Goal: Information Seeking & Learning: Find specific page/section

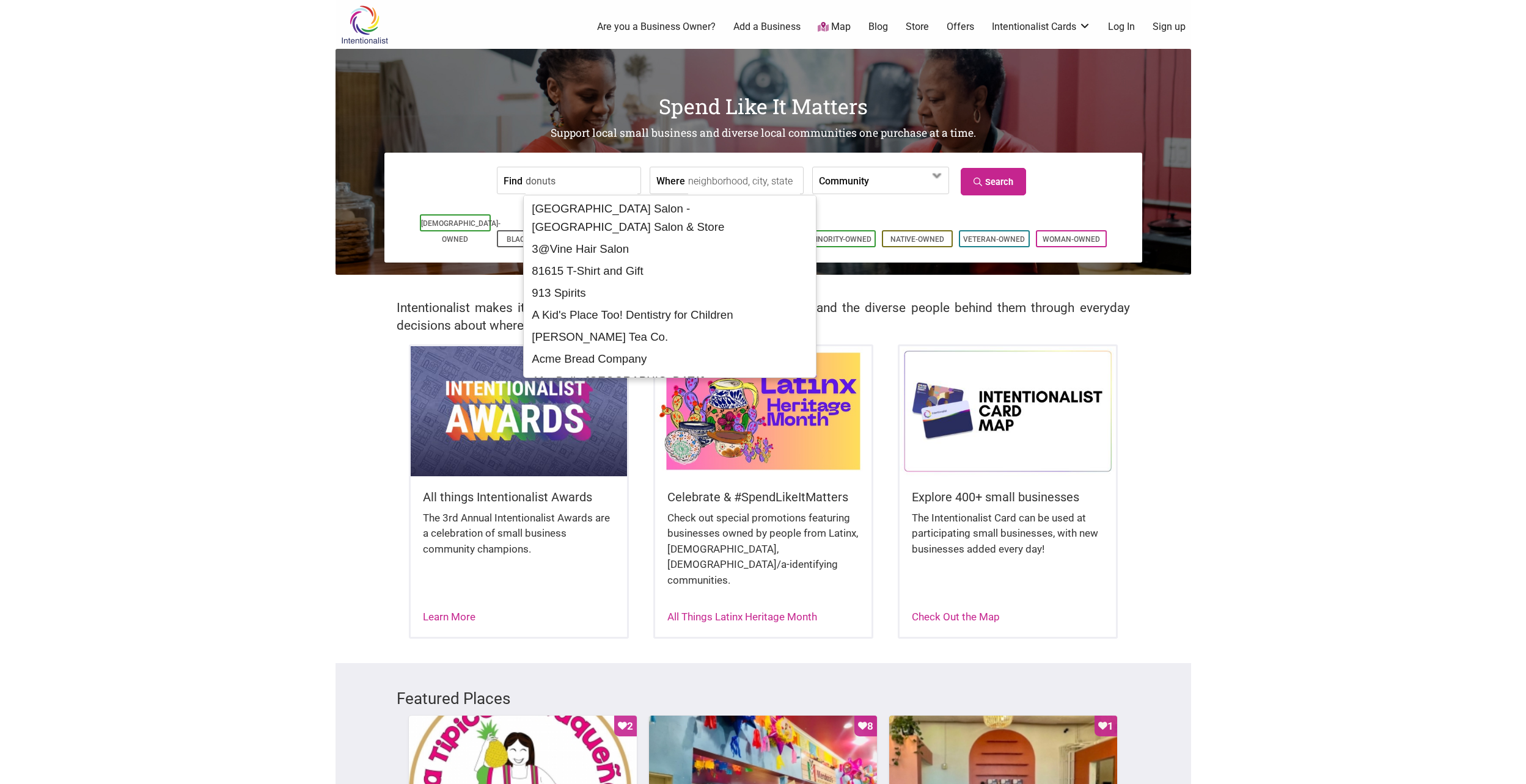
type input "donuts"
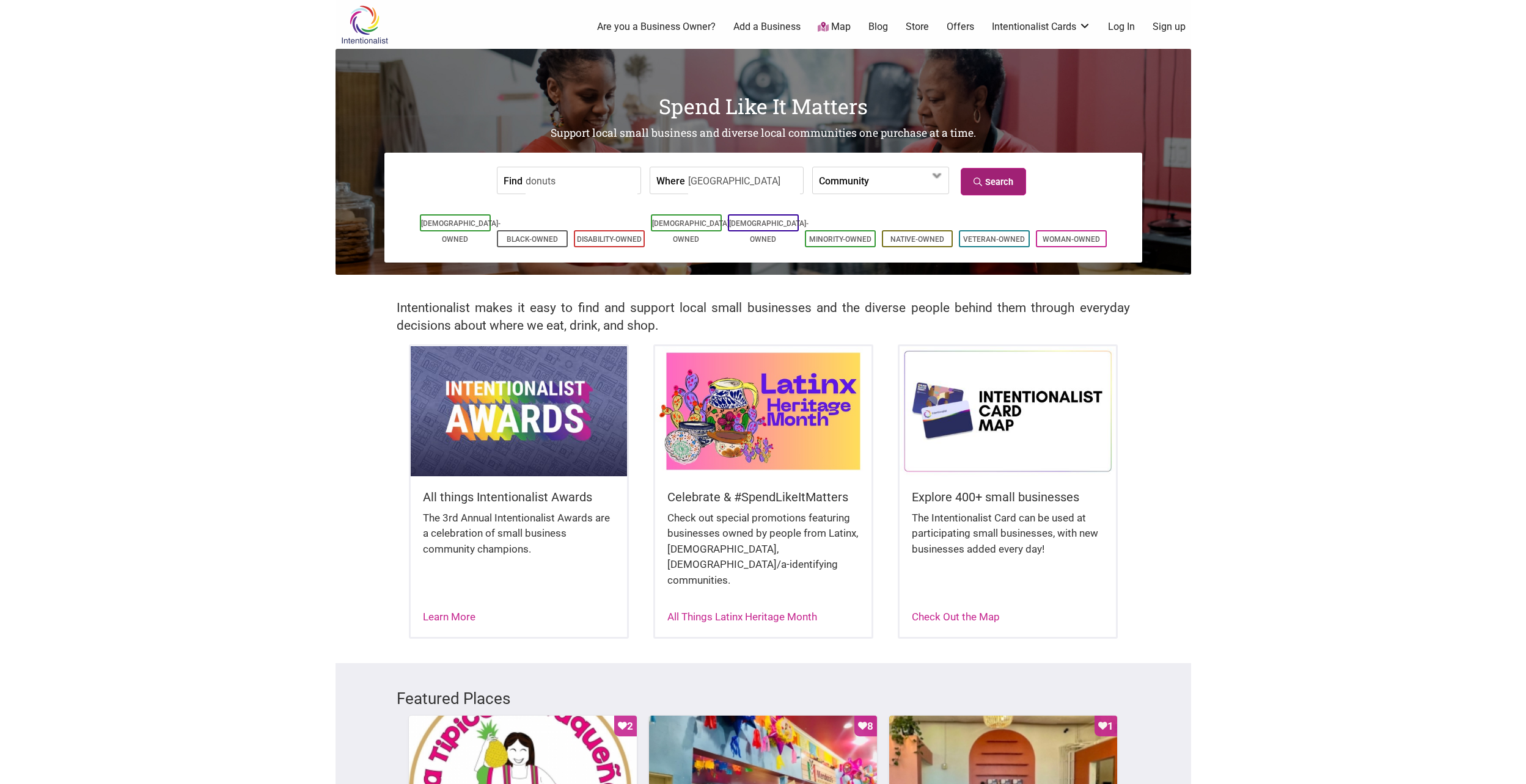
type input "Seattle"
click at [979, 179] on icon at bounding box center [979, 182] width 11 height 8
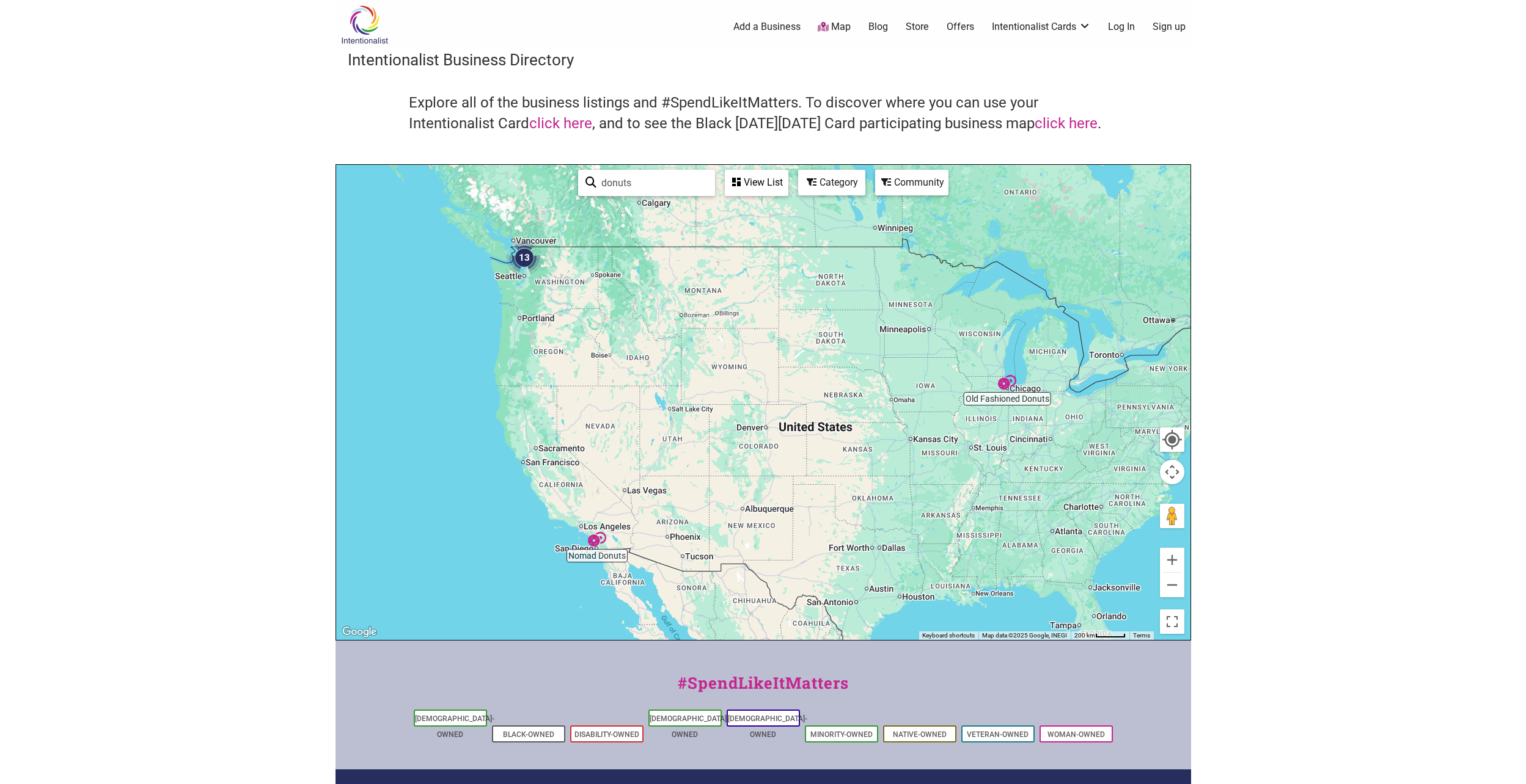
click at [526, 253] on img "13" at bounding box center [524, 258] width 37 height 37
click at [520, 260] on img "13" at bounding box center [524, 258] width 37 height 37
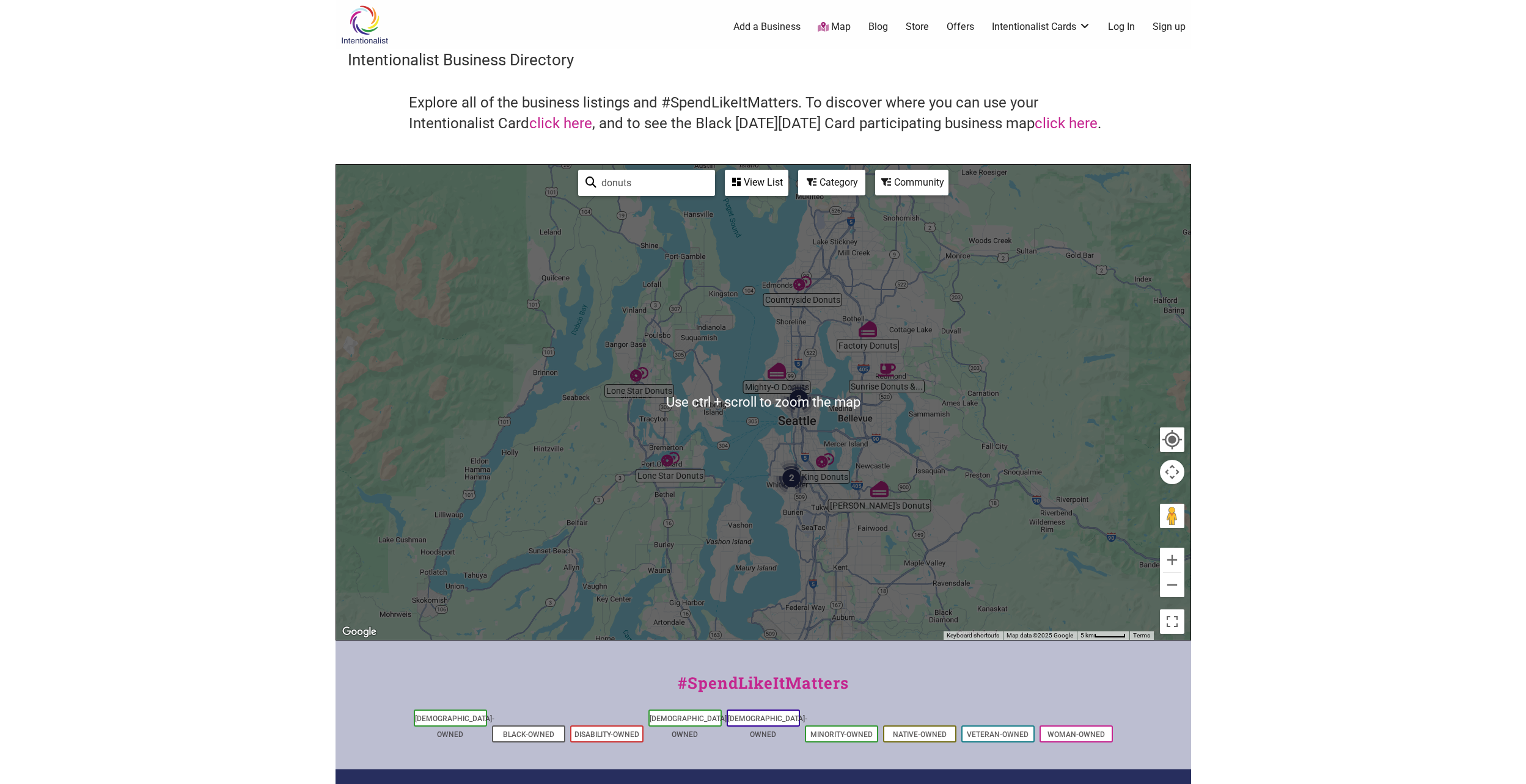
drag, startPoint x: 894, startPoint y: 431, endPoint x: 843, endPoint y: 430, distance: 51.0
click at [892, 430] on div "To navigate, press the arrow keys." at bounding box center [763, 402] width 854 height 475
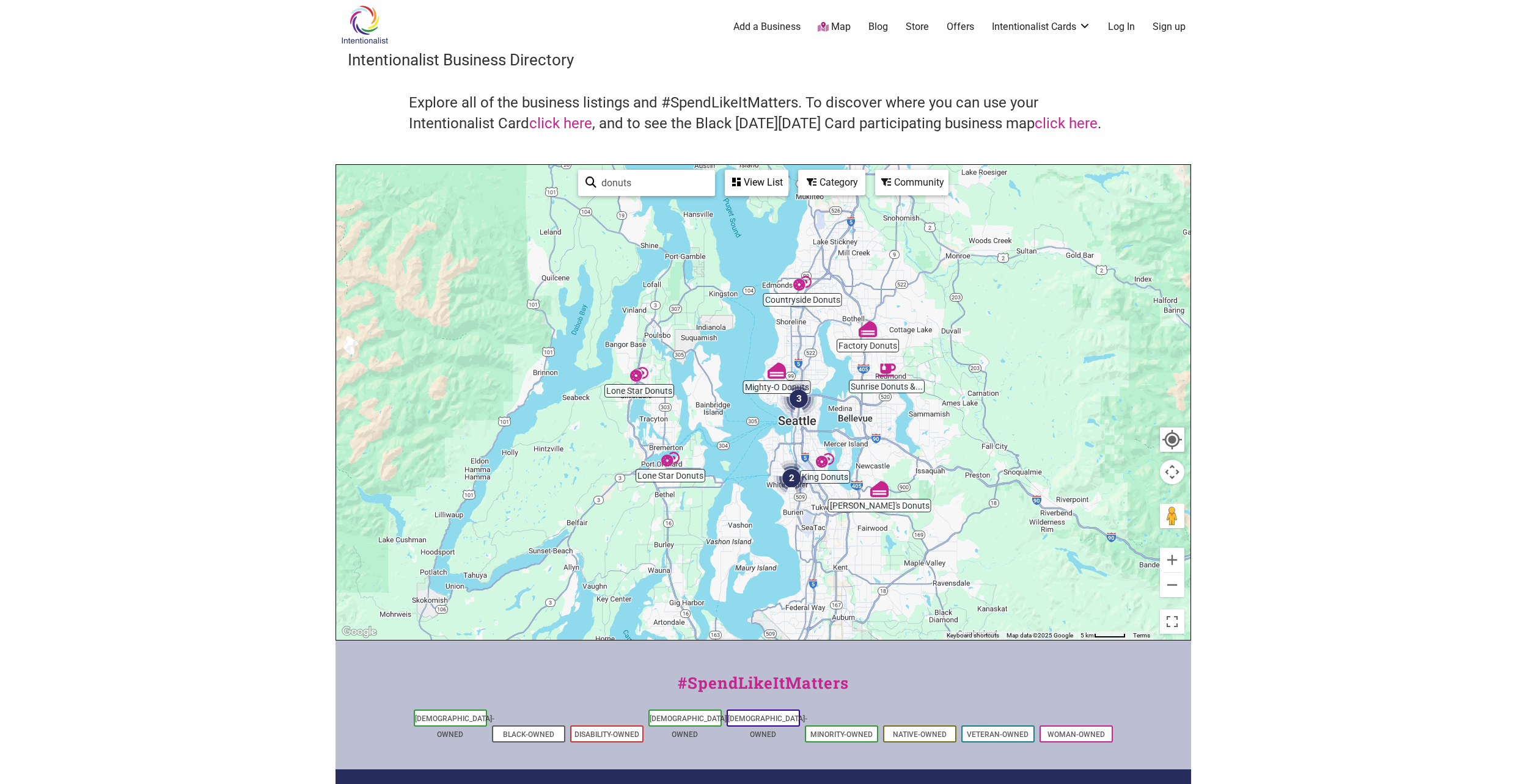
click at [806, 412] on img "3" at bounding box center [798, 399] width 37 height 37
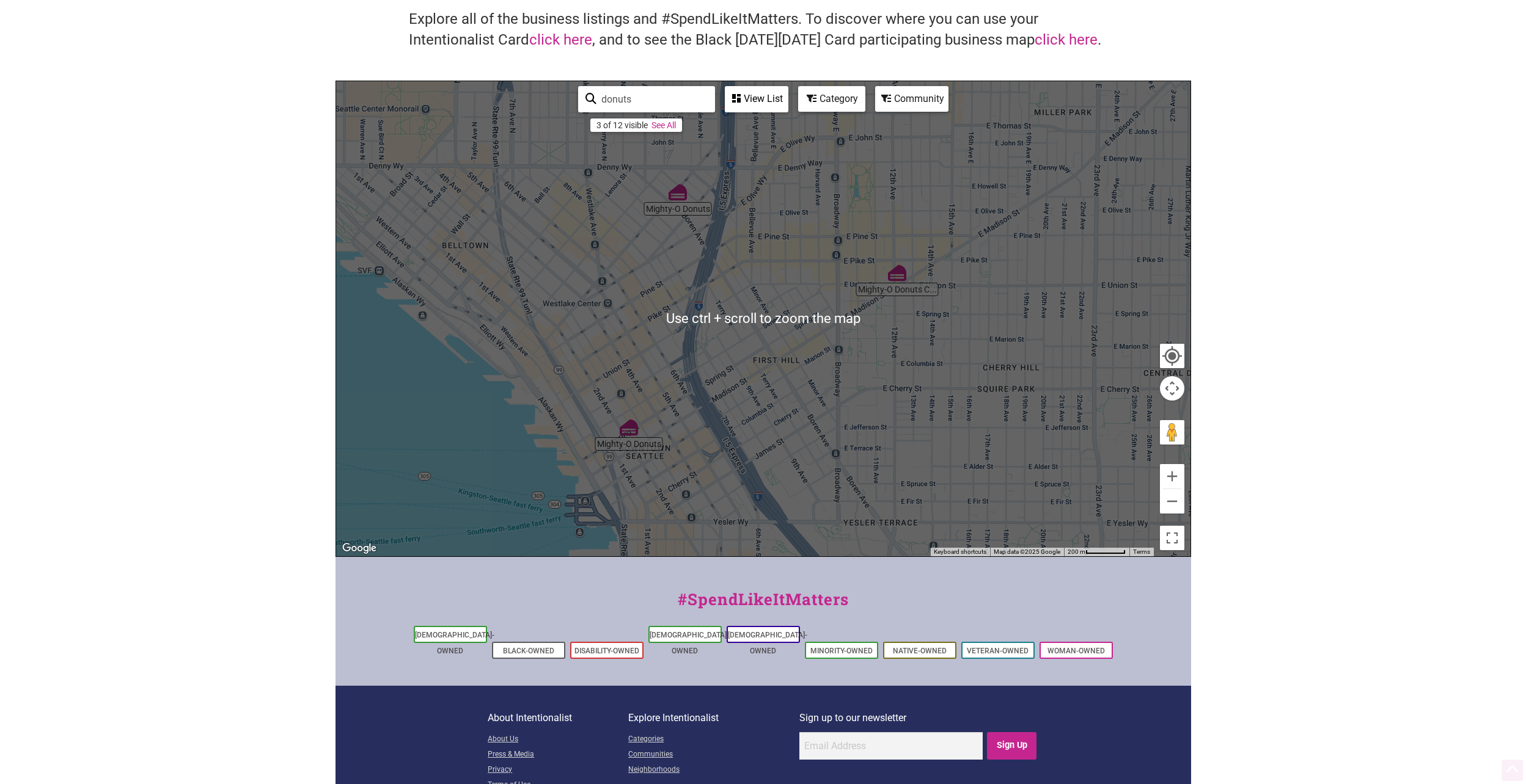
scroll to position [148, 0]
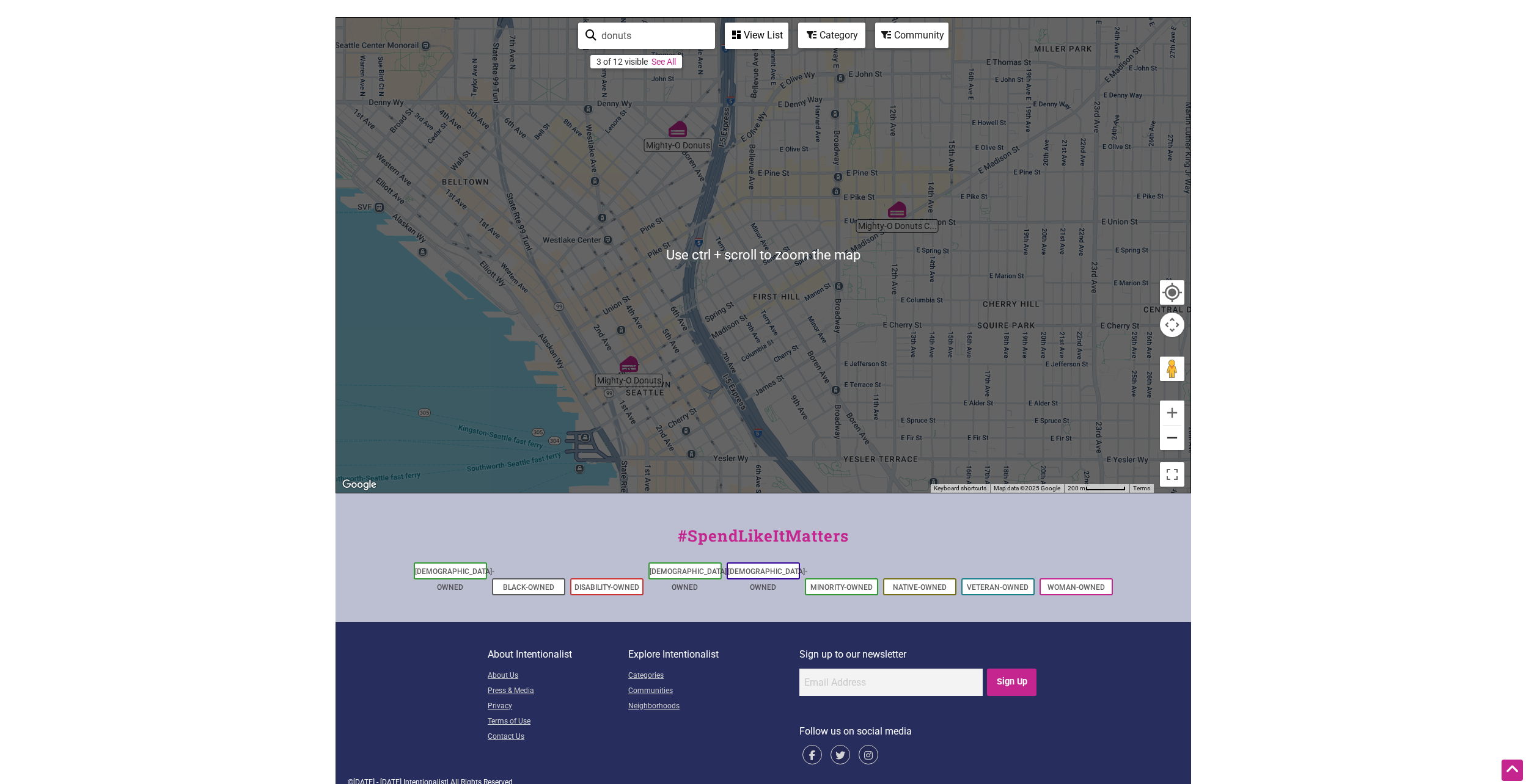
click at [1174, 438] on button "Zoom out" at bounding box center [1172, 438] width 24 height 24
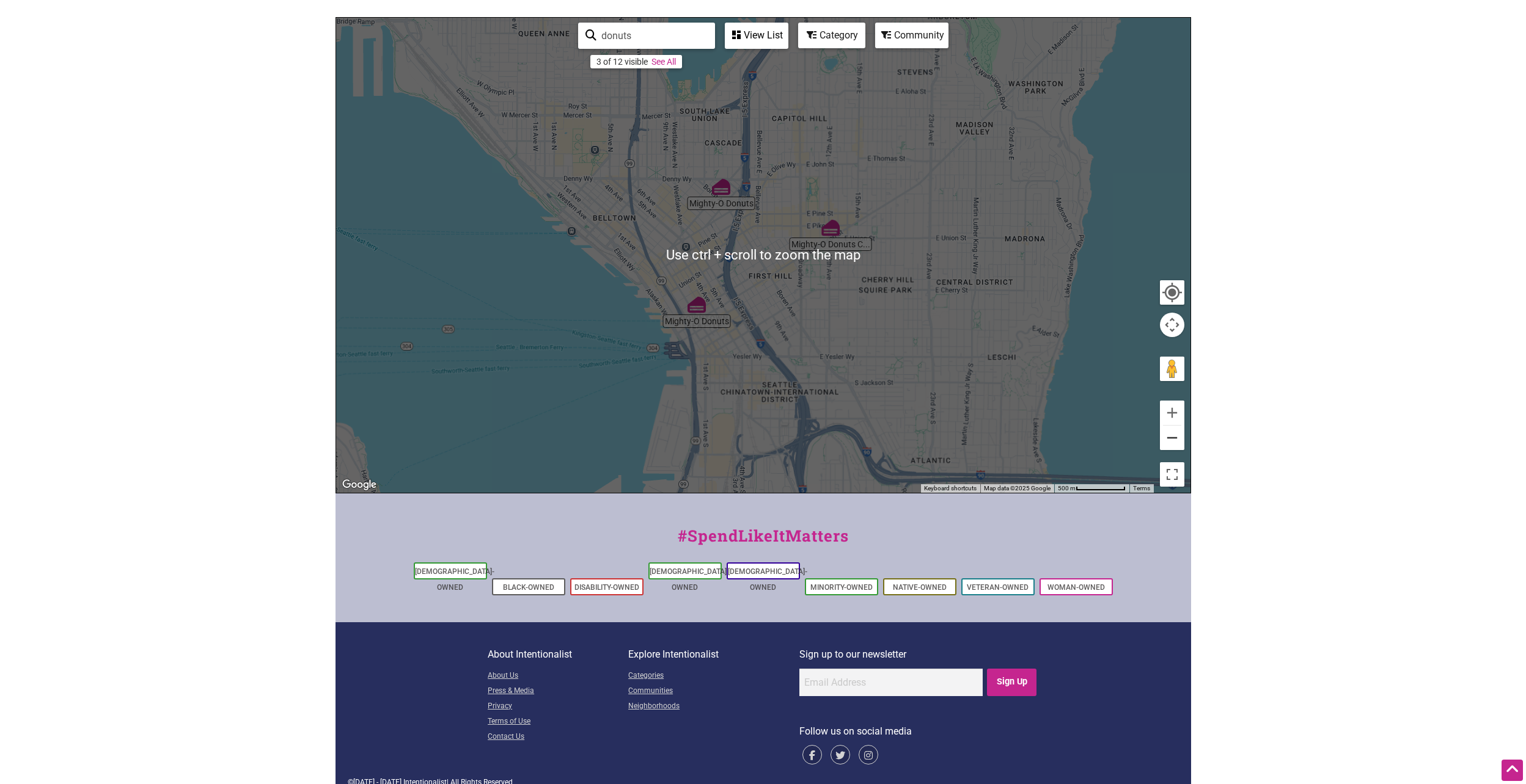
click at [1173, 438] on button "Zoom out" at bounding box center [1172, 438] width 24 height 24
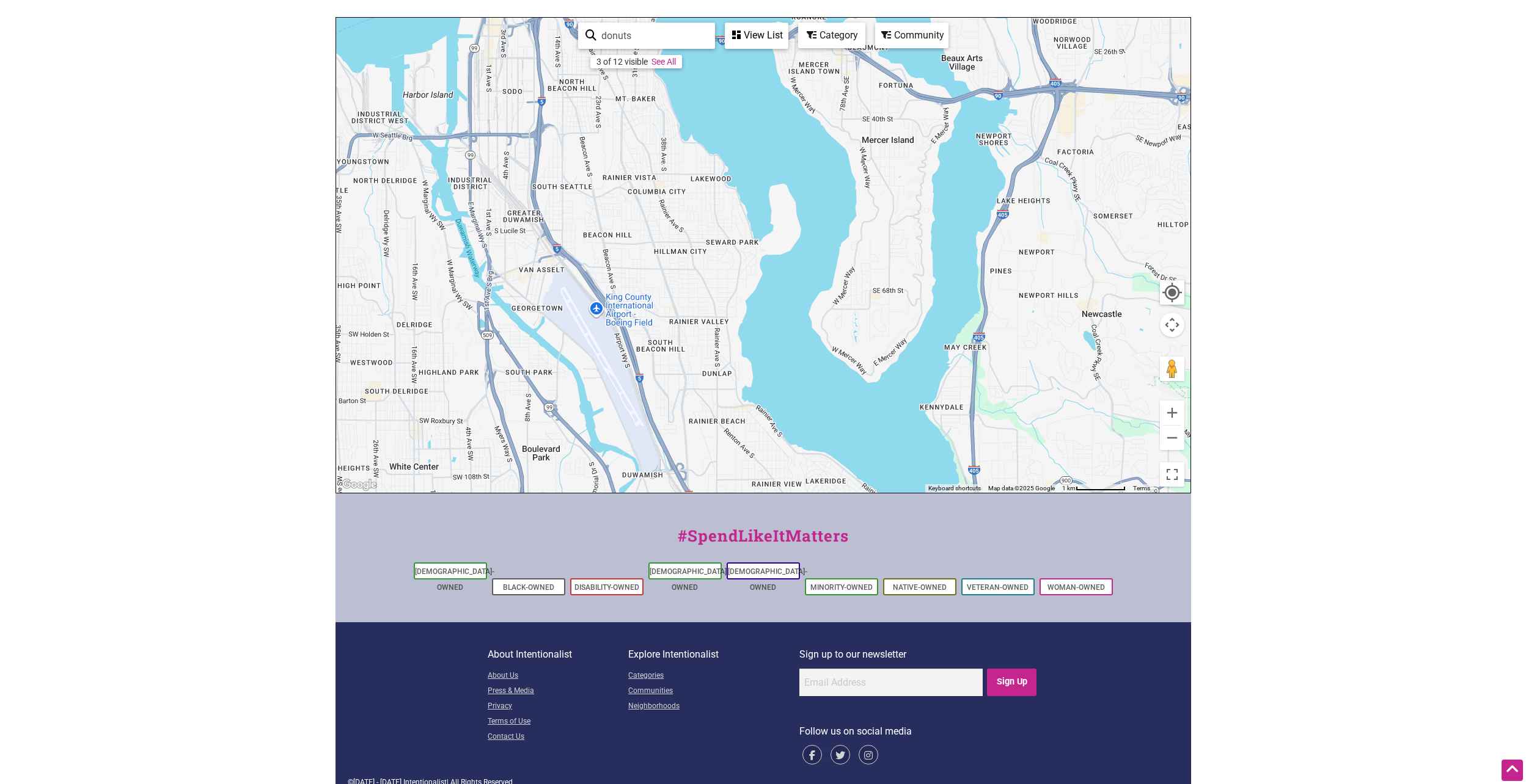
drag, startPoint x: 848, startPoint y: 265, endPoint x: 664, endPoint y: 96, distance: 249.8
click at [664, 96] on div "To navigate, press the arrow keys." at bounding box center [763, 255] width 854 height 475
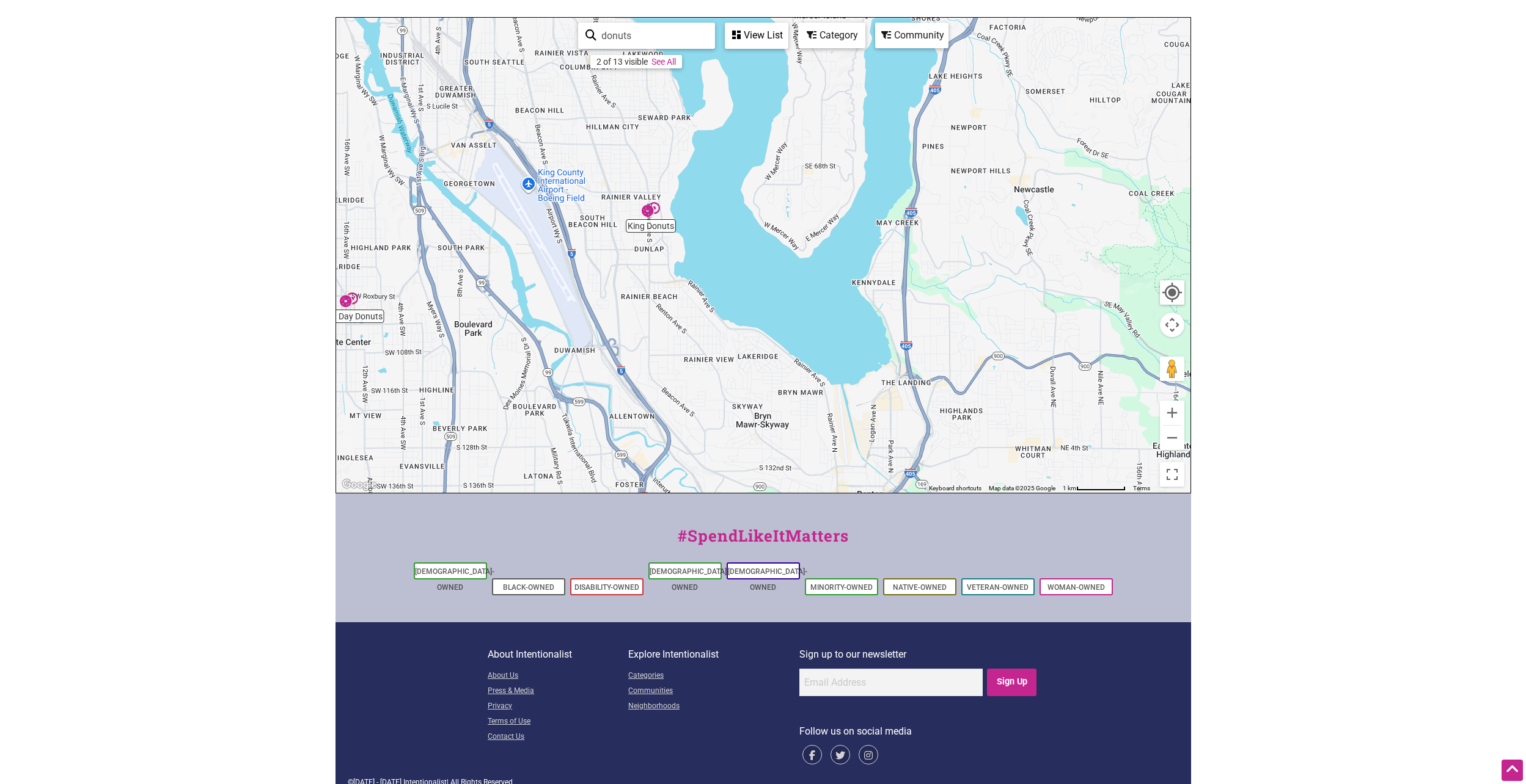
drag, startPoint x: 911, startPoint y: 381, endPoint x: 844, endPoint y: 257, distance: 140.9
click at [844, 257] on div "To navigate, press the arrow keys." at bounding box center [763, 255] width 854 height 475
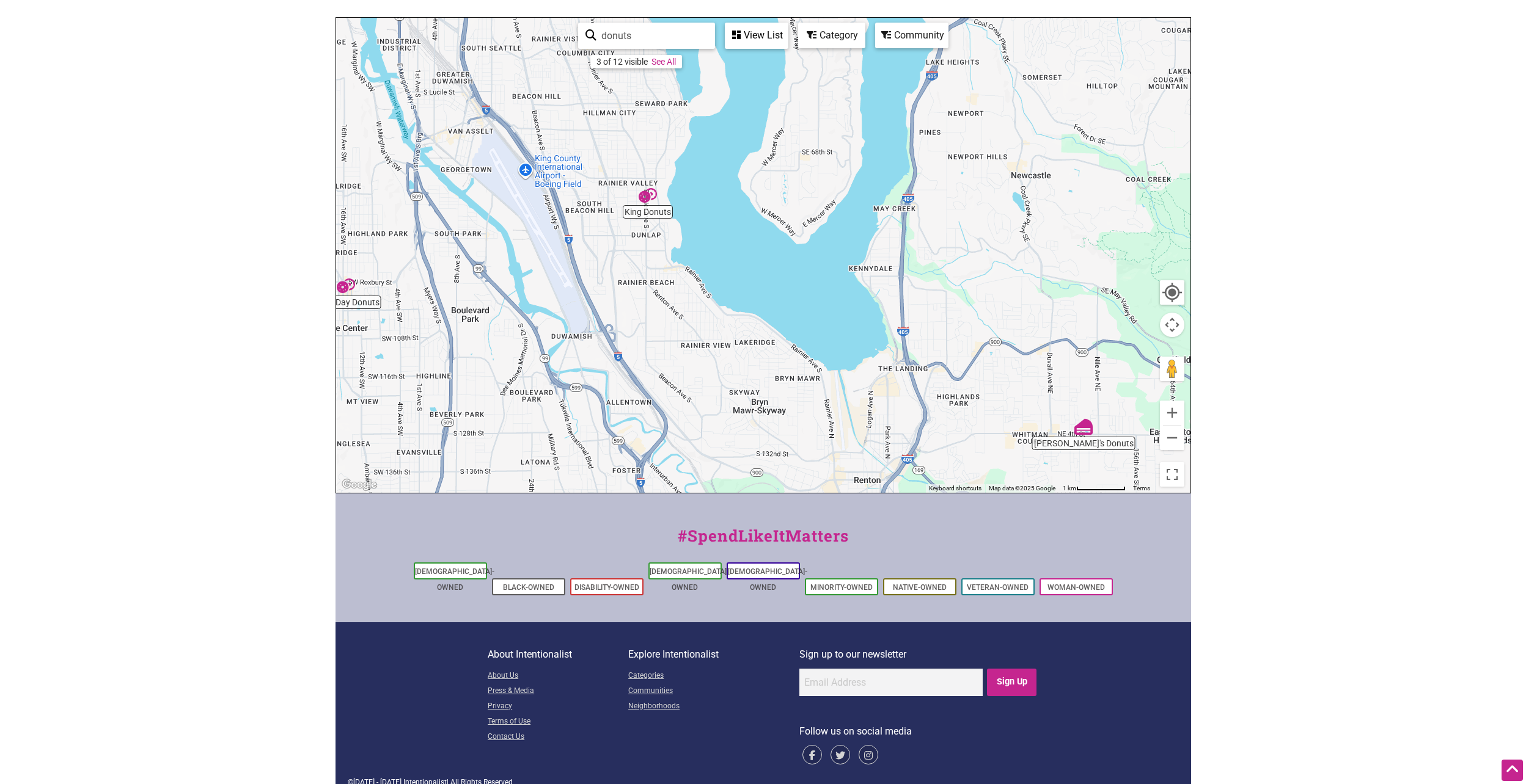
drag, startPoint x: 880, startPoint y: 355, endPoint x: 876, endPoint y: 340, distance: 15.5
click at [876, 340] on div "To navigate, press the arrow keys." at bounding box center [763, 255] width 854 height 475
click at [646, 198] on img "King Donuts" at bounding box center [647, 196] width 18 height 18
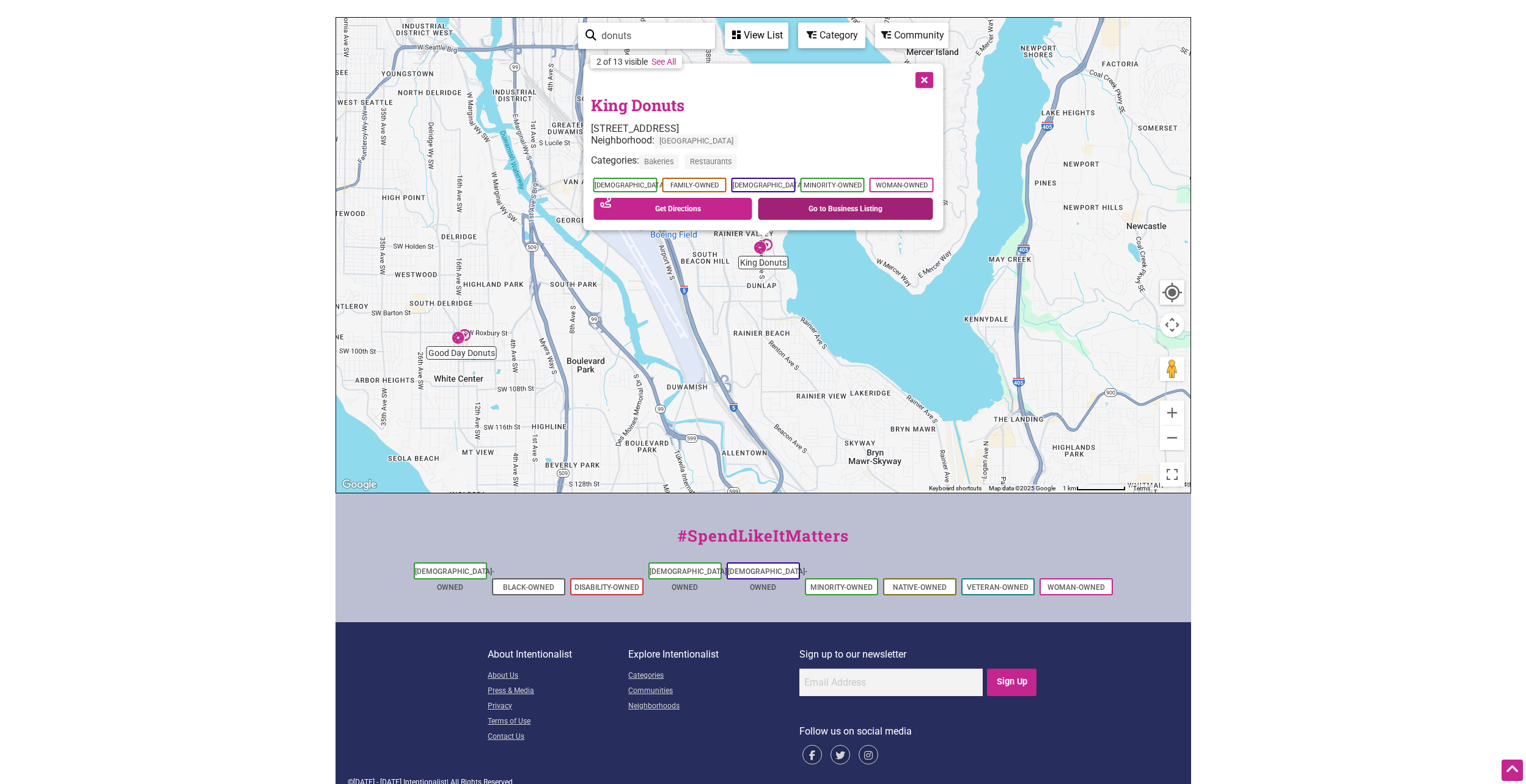
click at [792, 206] on link "Go to Business Listing" at bounding box center [845, 209] width 175 height 22
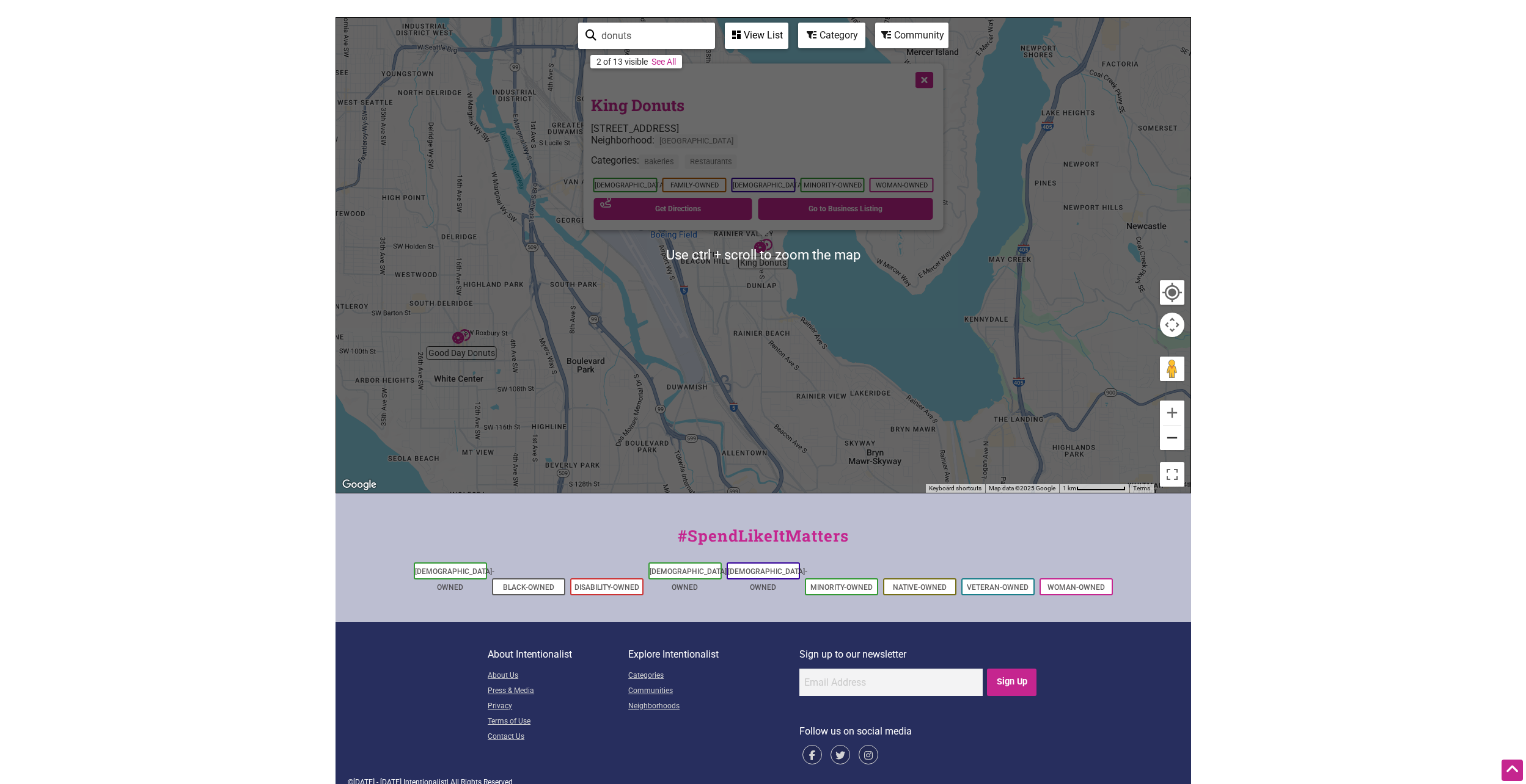
click at [1169, 437] on button "Zoom out" at bounding box center [1172, 438] width 24 height 24
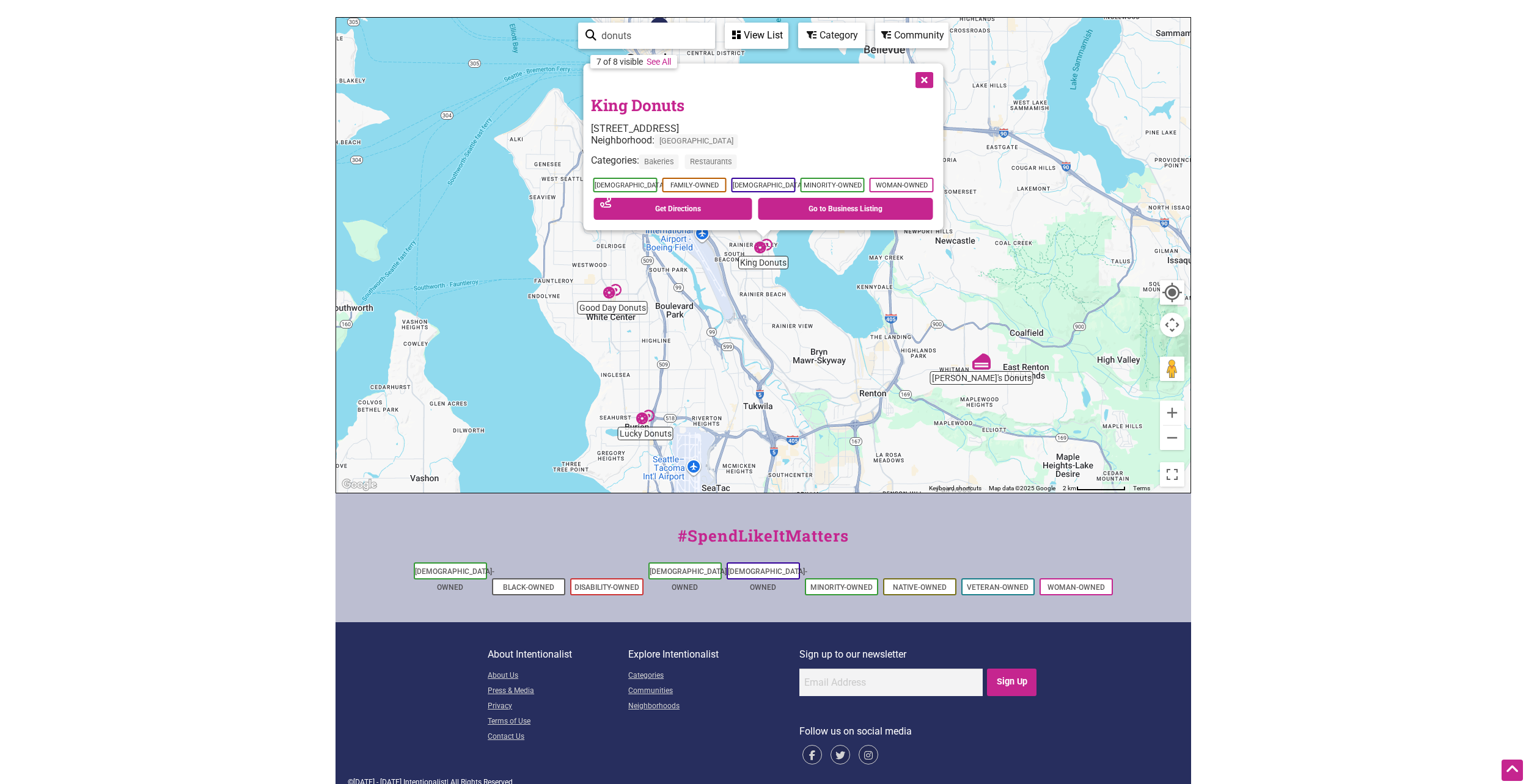
click at [748, 397] on div "To navigate, press the arrow keys. King Donuts [STREET_ADDRESS] Neighborhood: […" at bounding box center [763, 255] width 854 height 475
click at [646, 418] on img "Lucky Donuts" at bounding box center [645, 417] width 18 height 18
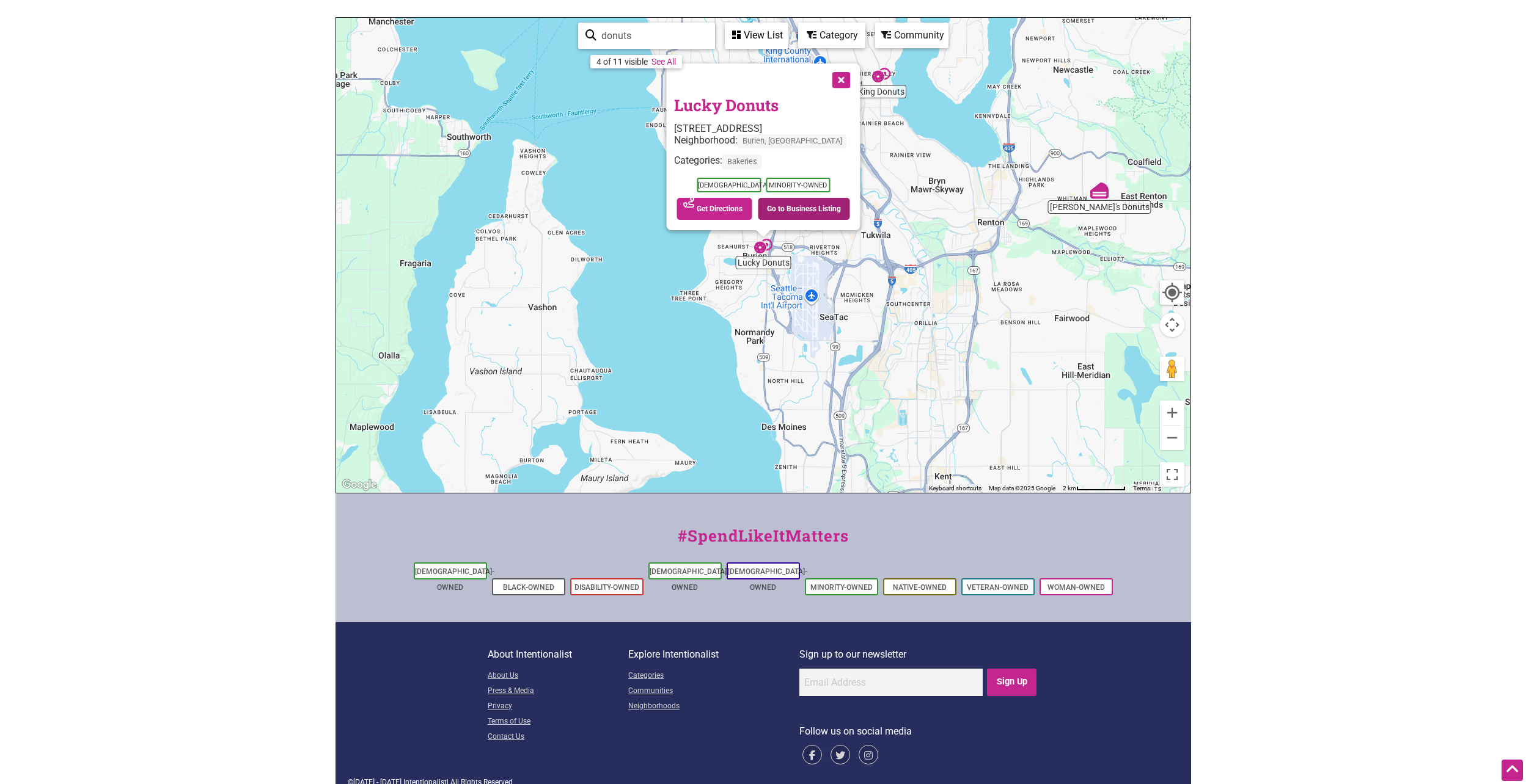
click at [823, 207] on link "Go to Business Listing" at bounding box center [803, 209] width 92 height 22
click at [943, 341] on div "To navigate, press the arrow keys. Lucky Donuts [STREET_ADDRESS] Neighborhood: …" at bounding box center [763, 255] width 854 height 475
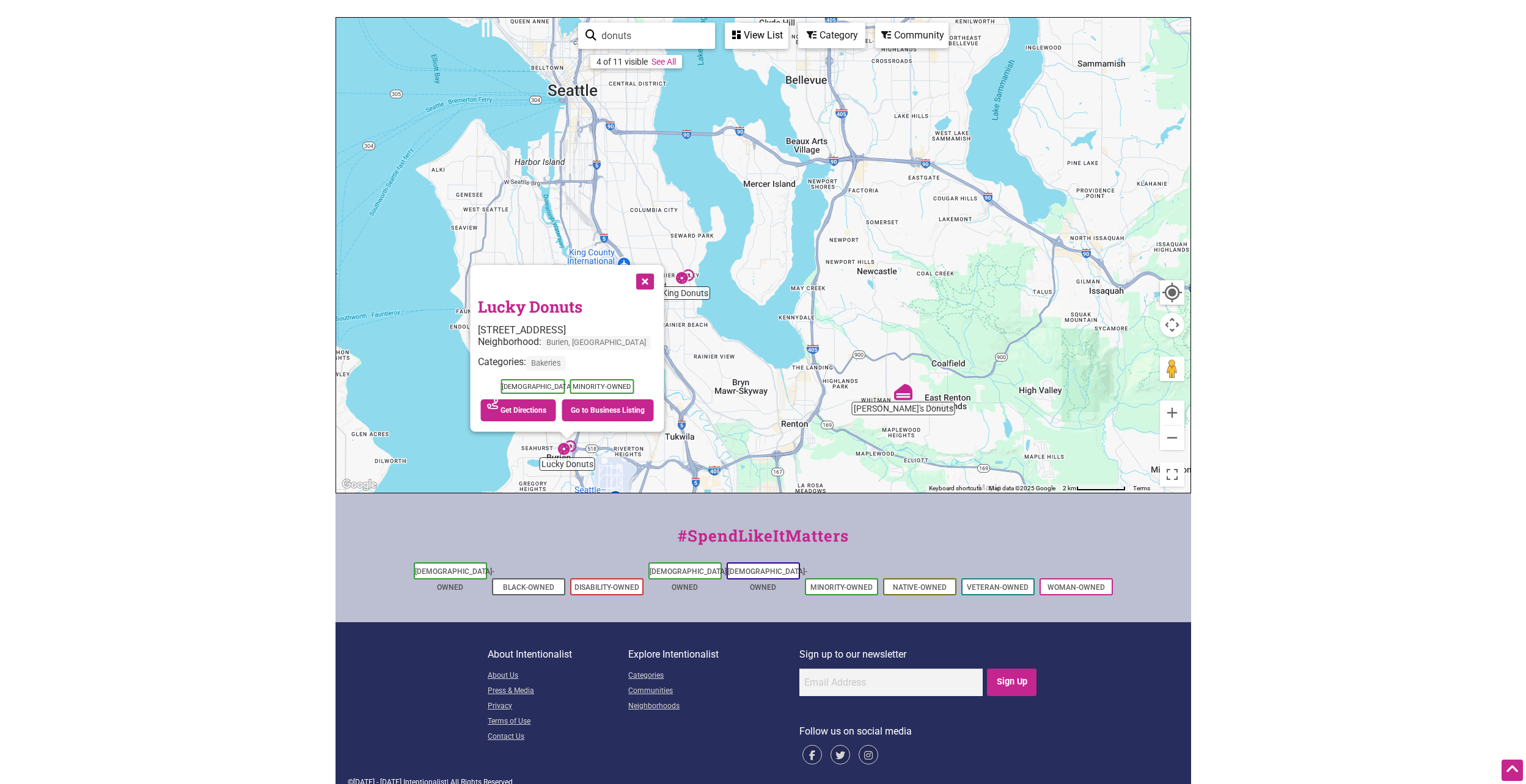
drag, startPoint x: 976, startPoint y: 284, endPoint x: 868, endPoint y: 416, distance: 170.6
click at [792, 462] on div "To navigate, press the arrow keys. Lucky Donuts [STREET_ADDRESS] Neighborhood: …" at bounding box center [763, 255] width 854 height 475
click at [905, 388] on img "Chuck's Donuts" at bounding box center [903, 390] width 18 height 18
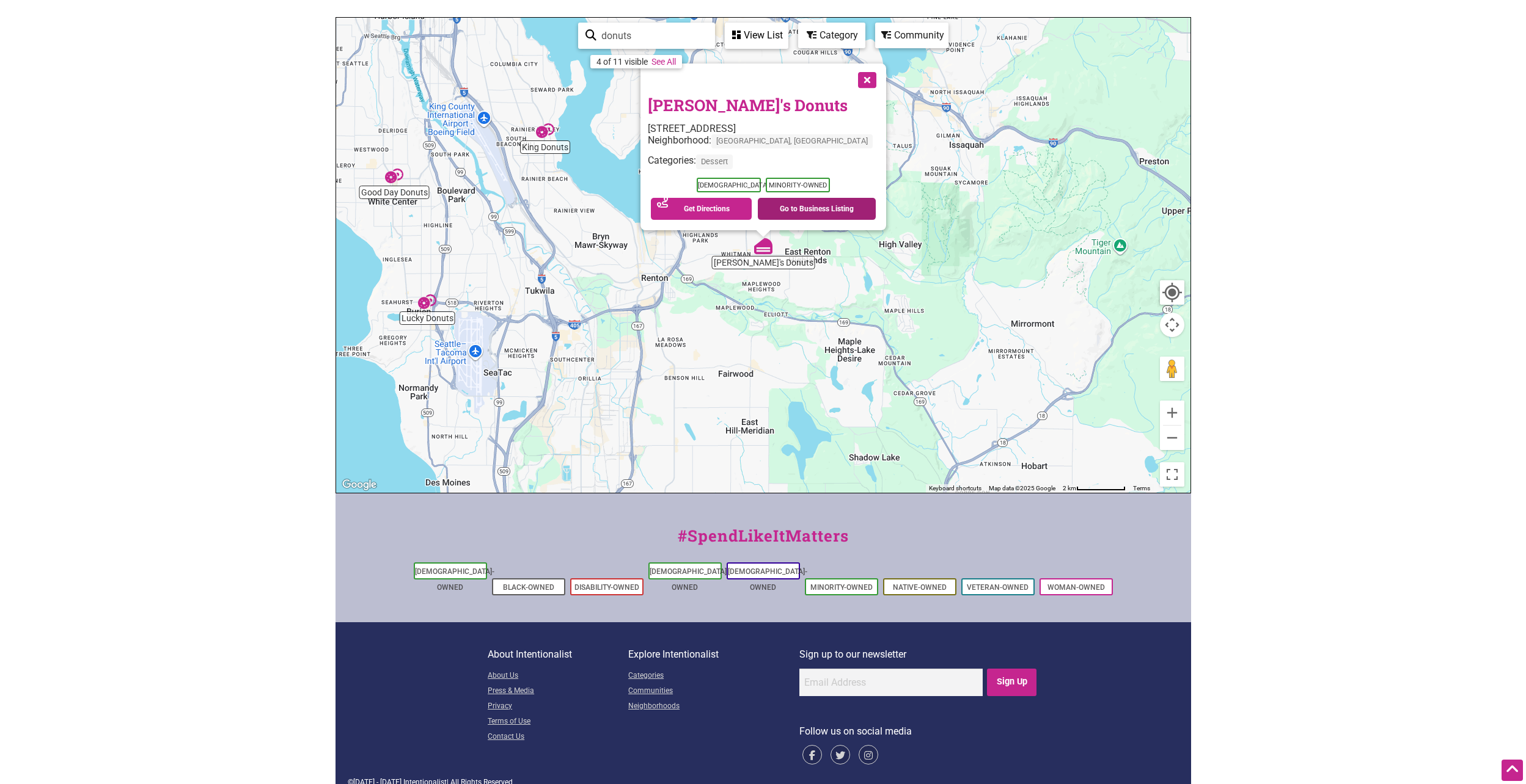
click at [812, 212] on link "Go to Business Listing" at bounding box center [816, 209] width 118 height 22
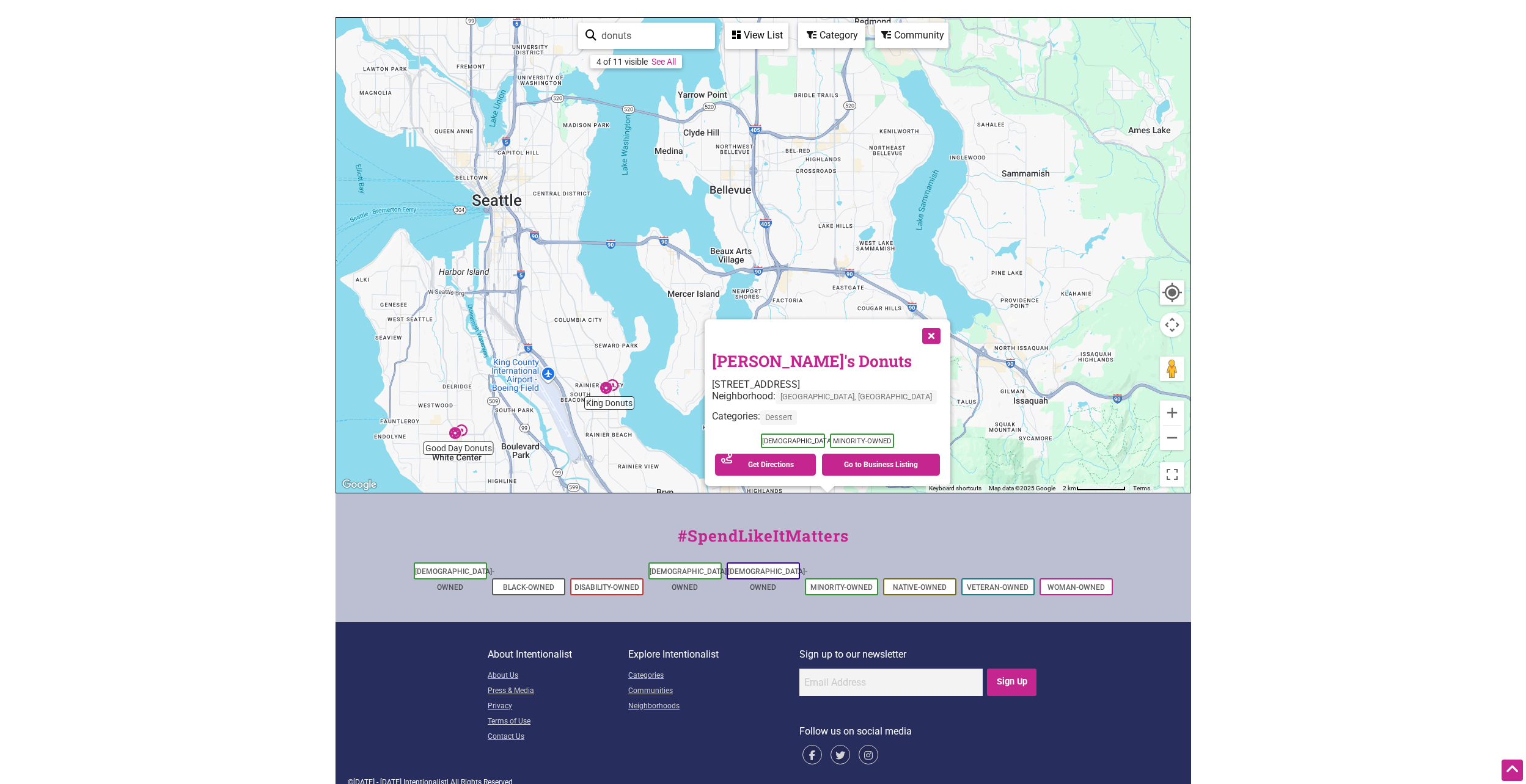
drag, startPoint x: 631, startPoint y: 199, endPoint x: 699, endPoint y: 460, distance: 269.7
click at [699, 460] on div "To navigate, press the arrow keys. [PERSON_NAME]'s Donuts [STREET_ADDRESS] Neig…" at bounding box center [763, 255] width 854 height 475
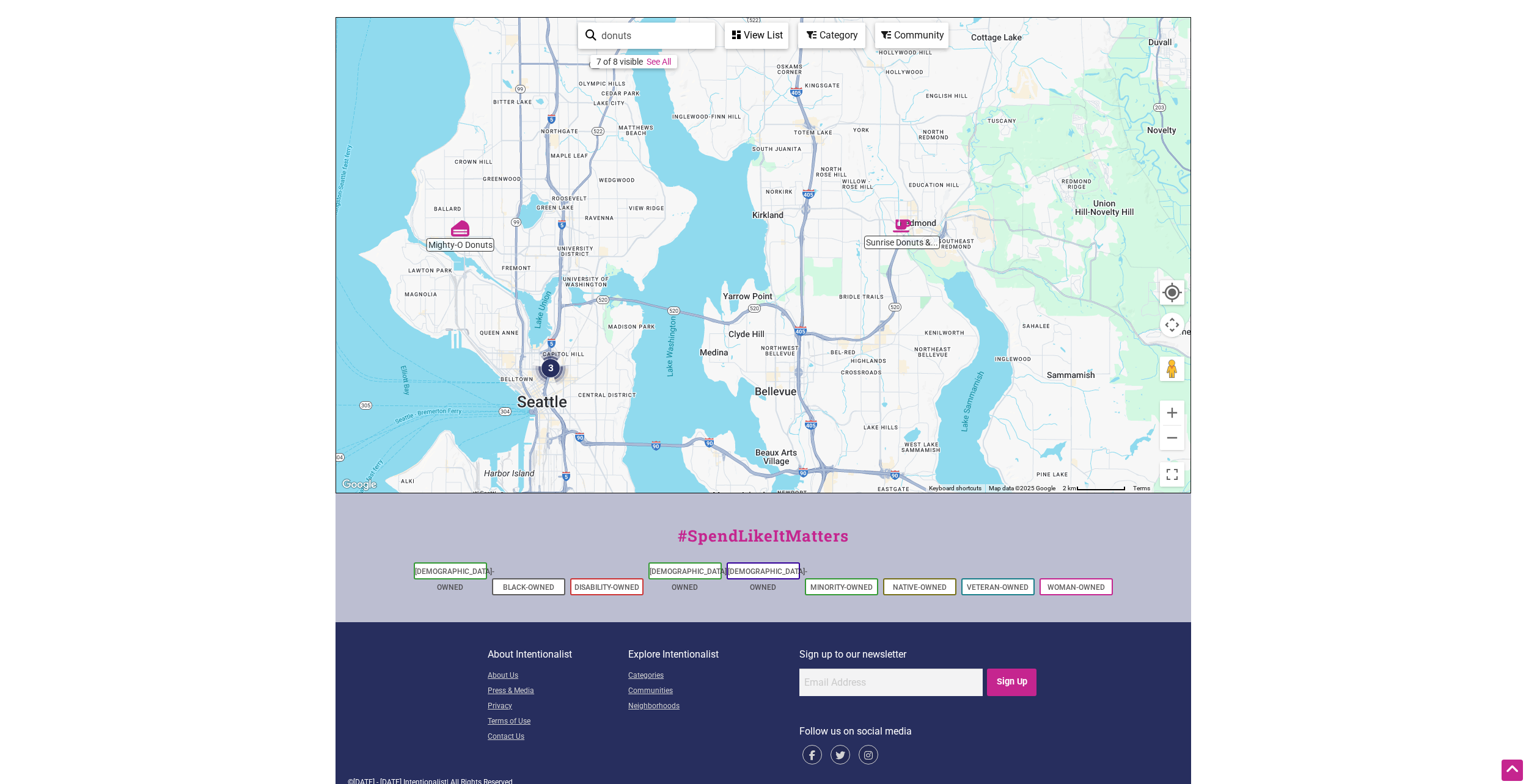
drag, startPoint x: 631, startPoint y: 208, endPoint x: 664, endPoint y: 384, distance: 179.1
click at [664, 384] on div "To navigate, press the arrow keys." at bounding box center [763, 255] width 854 height 475
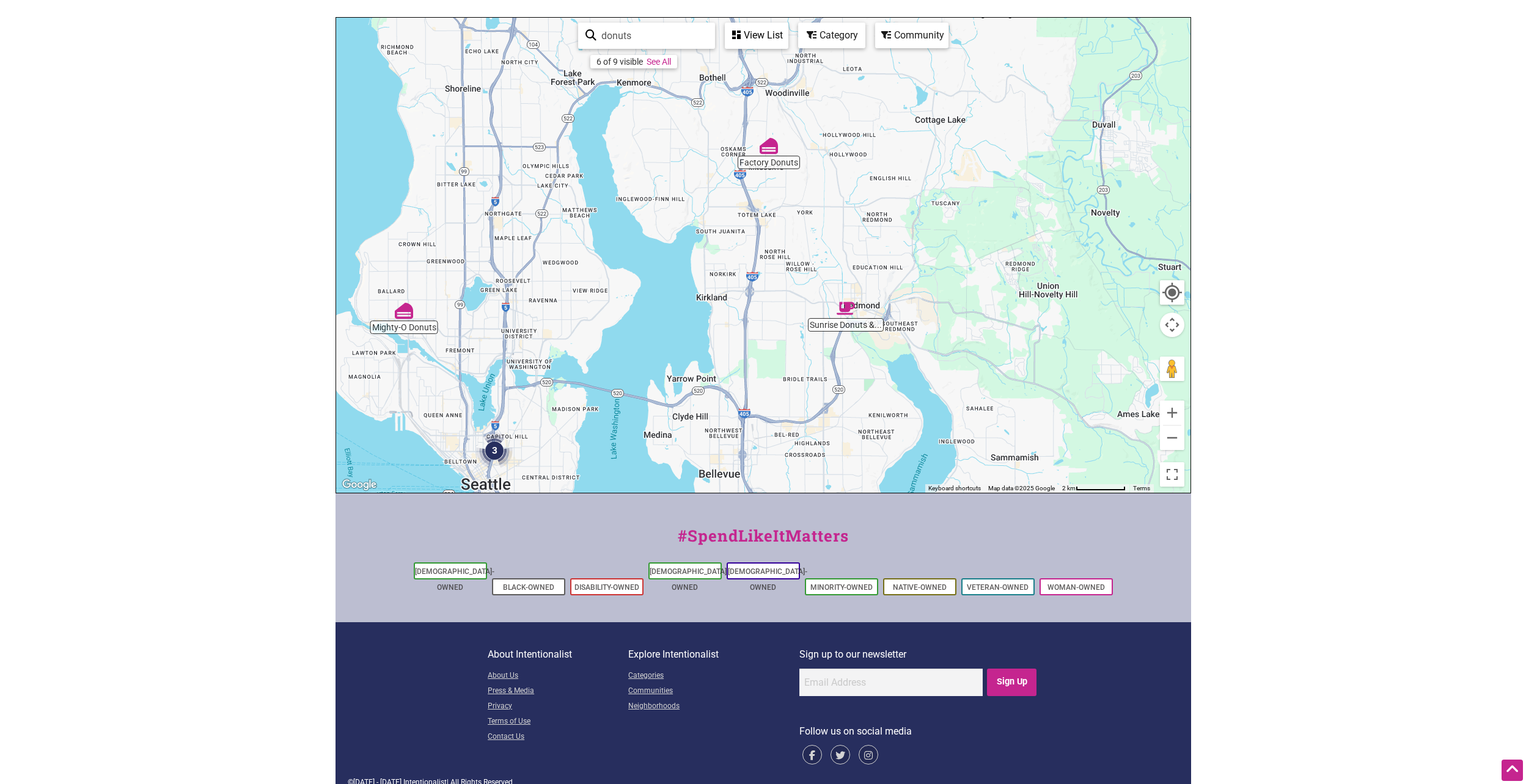
drag, startPoint x: 637, startPoint y: 184, endPoint x: 581, endPoint y: 270, distance: 102.6
click at [581, 270] on div "To navigate, press the arrow keys." at bounding box center [763, 255] width 854 height 475
click at [406, 306] on img "Mighty-O Donuts" at bounding box center [404, 311] width 18 height 18
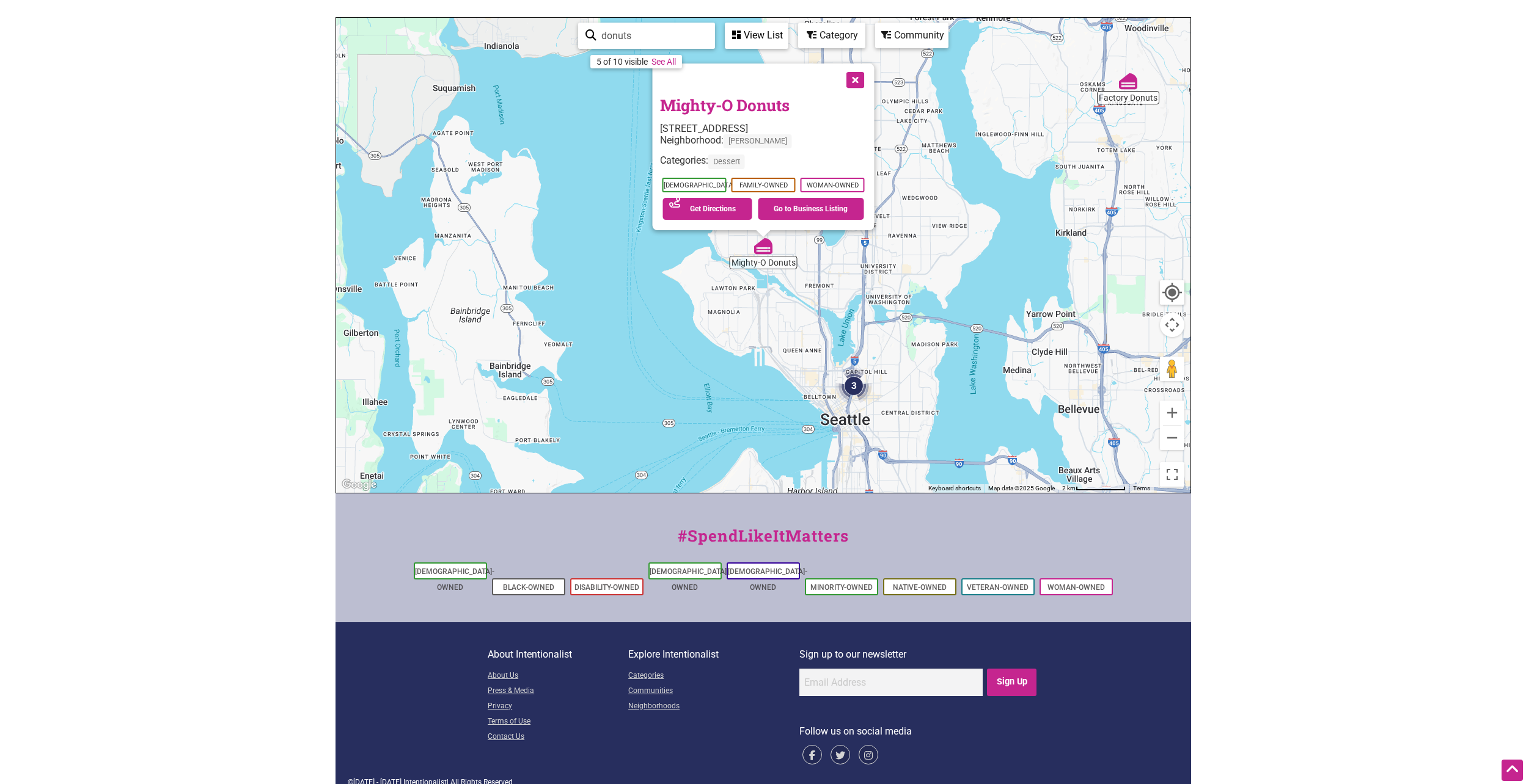
click at [855, 384] on img "3" at bounding box center [853, 385] width 37 height 37
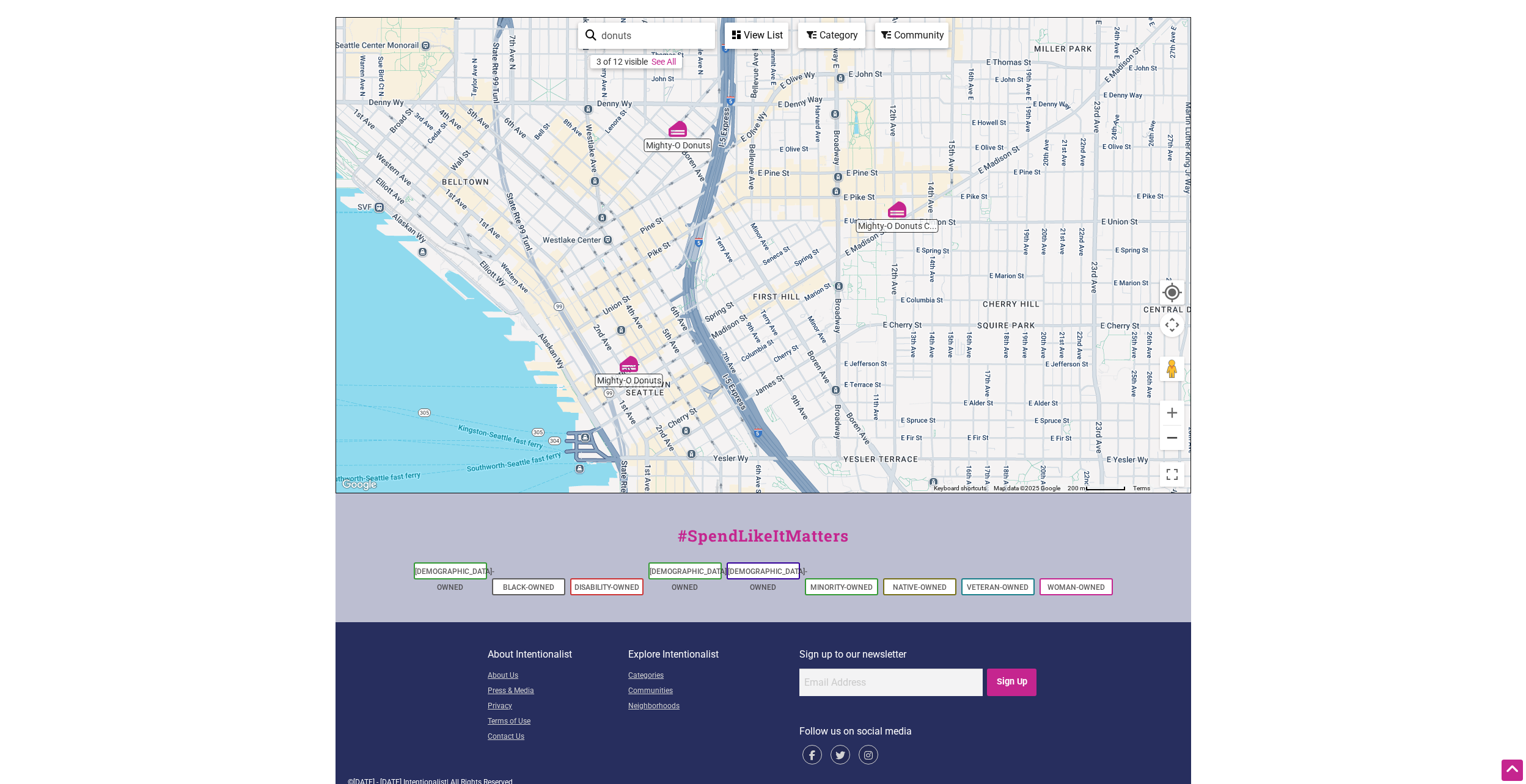
click at [1167, 435] on button "Zoom out" at bounding box center [1172, 438] width 24 height 24
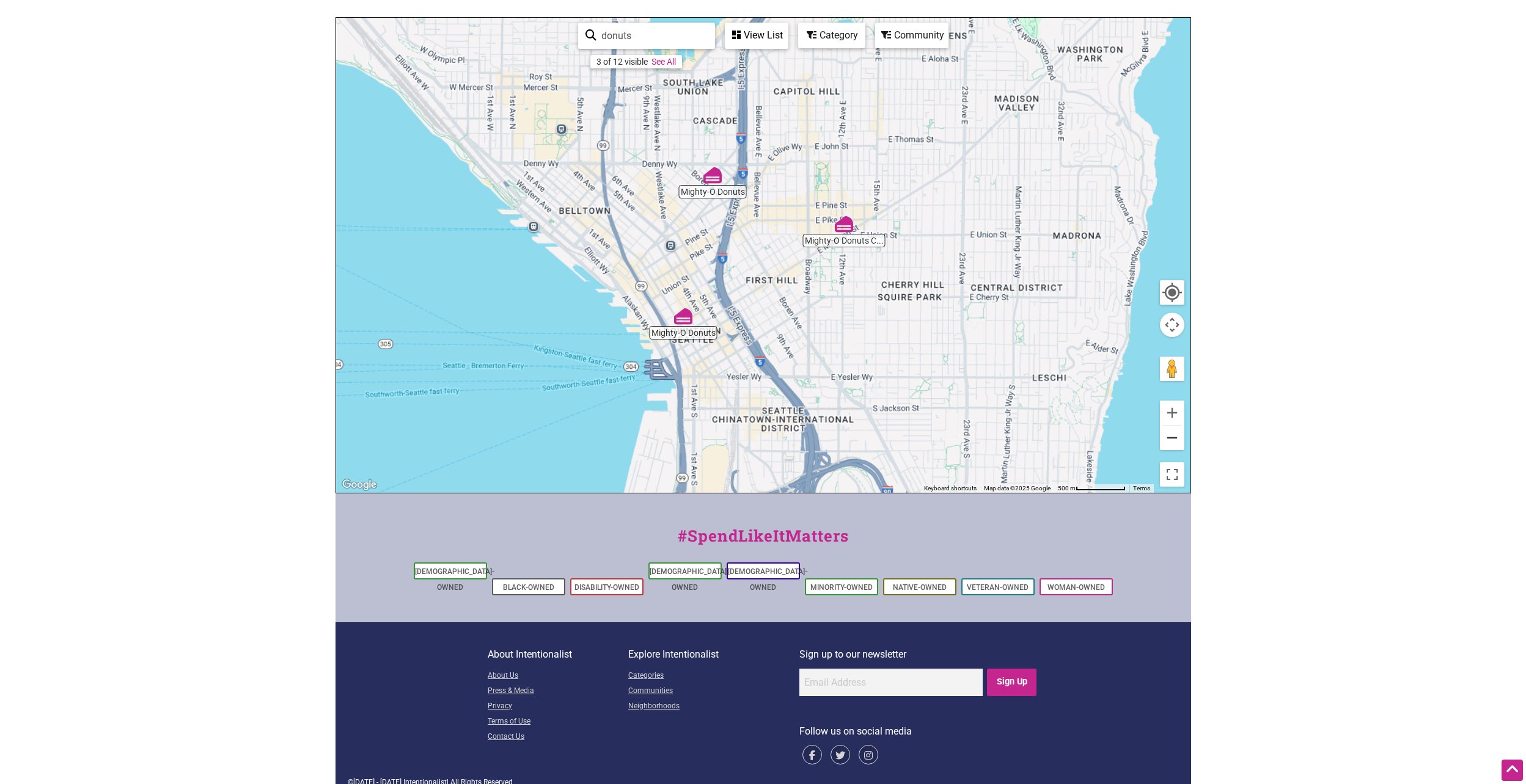
click at [1167, 435] on button "Zoom out" at bounding box center [1172, 438] width 24 height 24
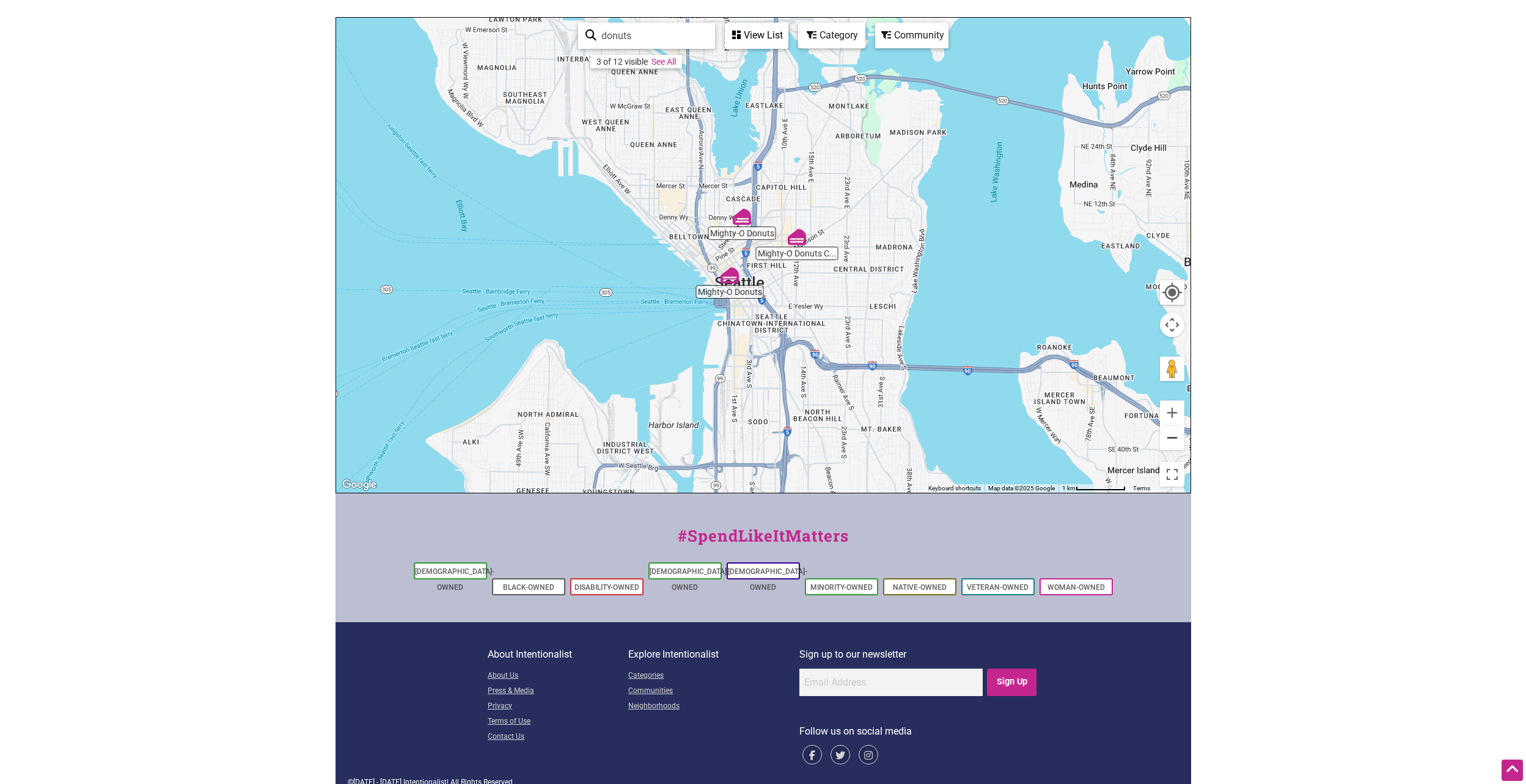
click at [1167, 435] on button "Zoom out" at bounding box center [1172, 438] width 24 height 24
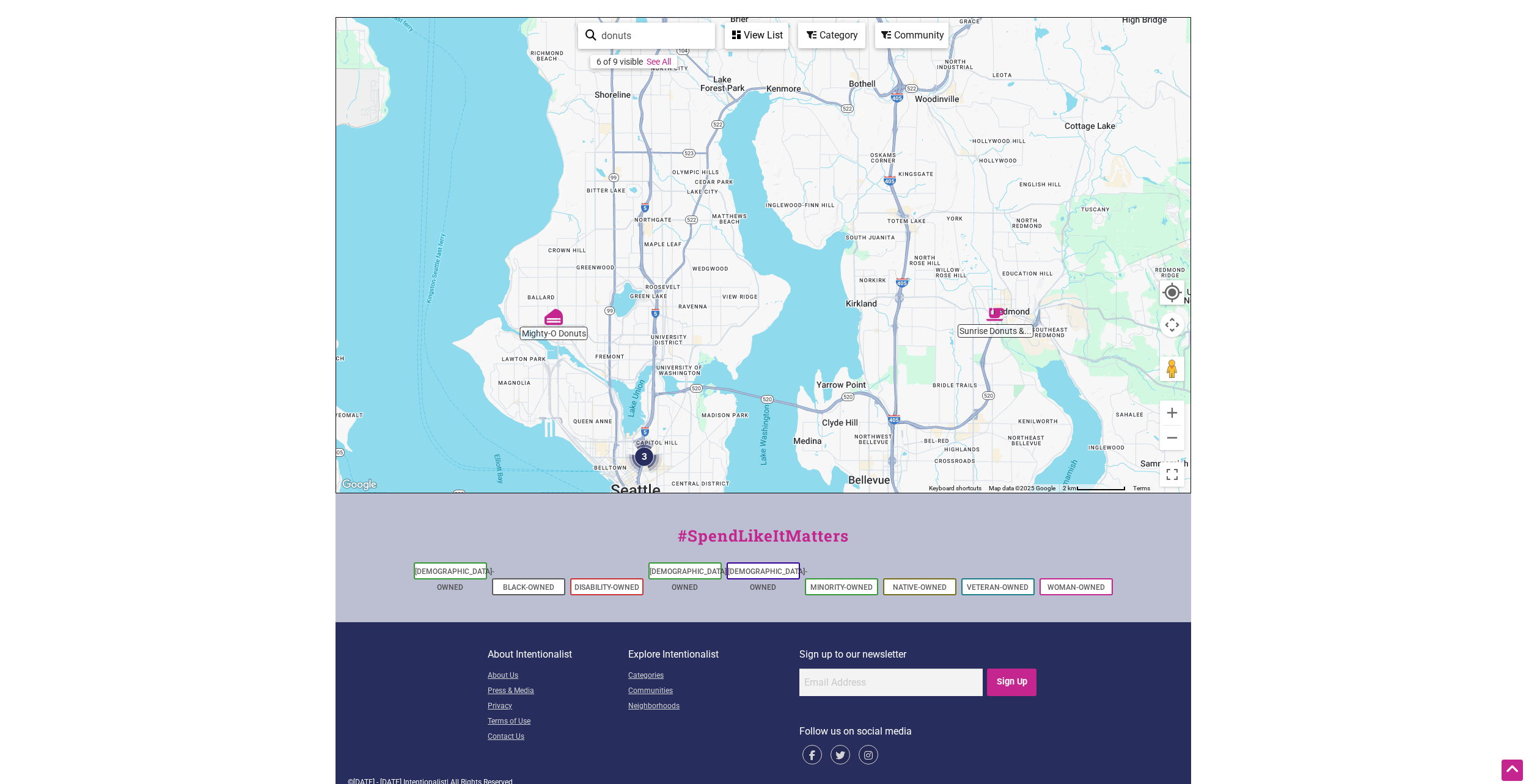
drag, startPoint x: 981, startPoint y: 130, endPoint x: 866, endPoint y: 355, distance: 252.7
click at [866, 355] on div "To navigate, press the arrow keys." at bounding box center [763, 255] width 854 height 475
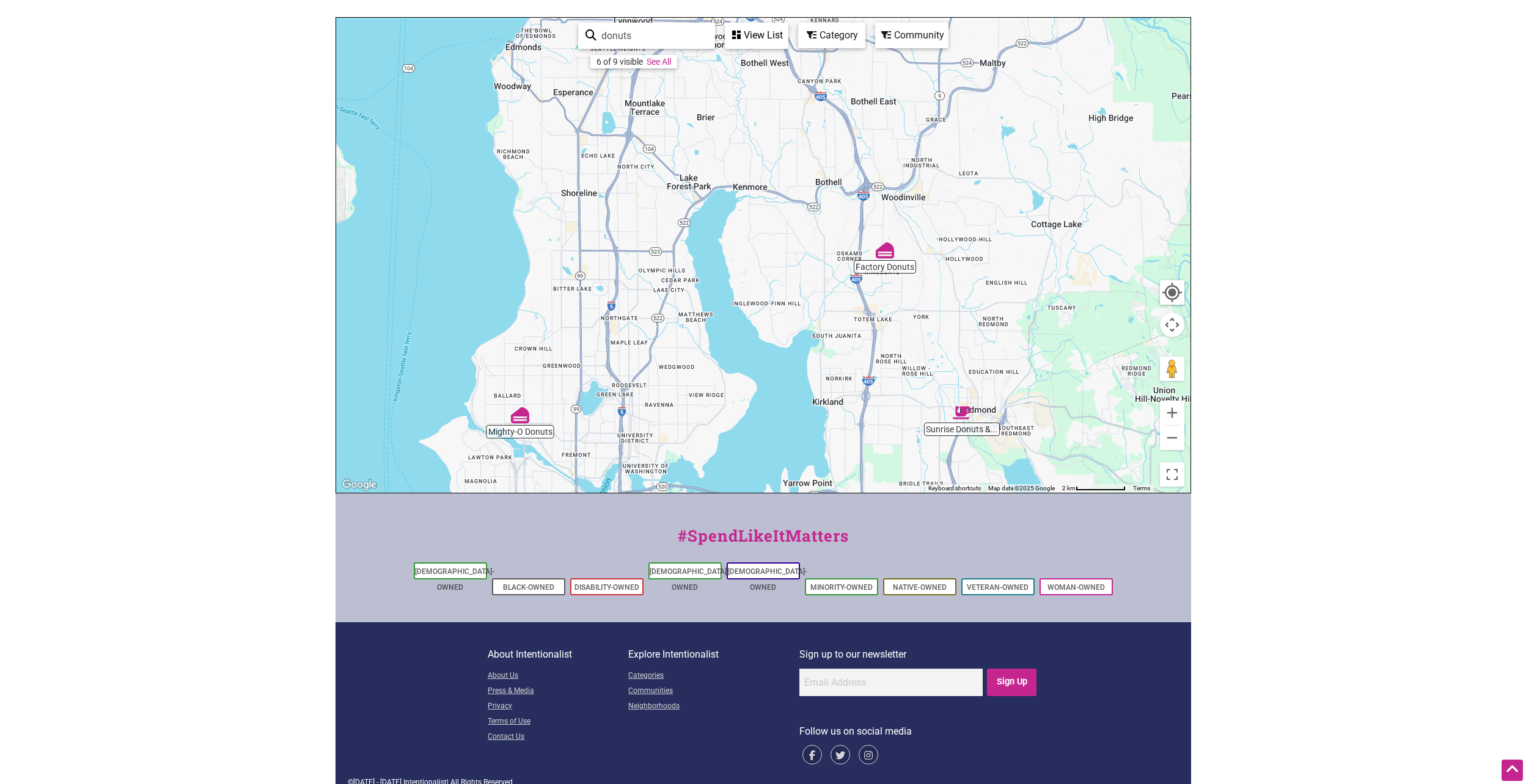
drag, startPoint x: 896, startPoint y: 284, endPoint x: 862, endPoint y: 386, distance: 107.5
click at [862, 386] on div "To navigate, press the arrow keys." at bounding box center [763, 255] width 854 height 475
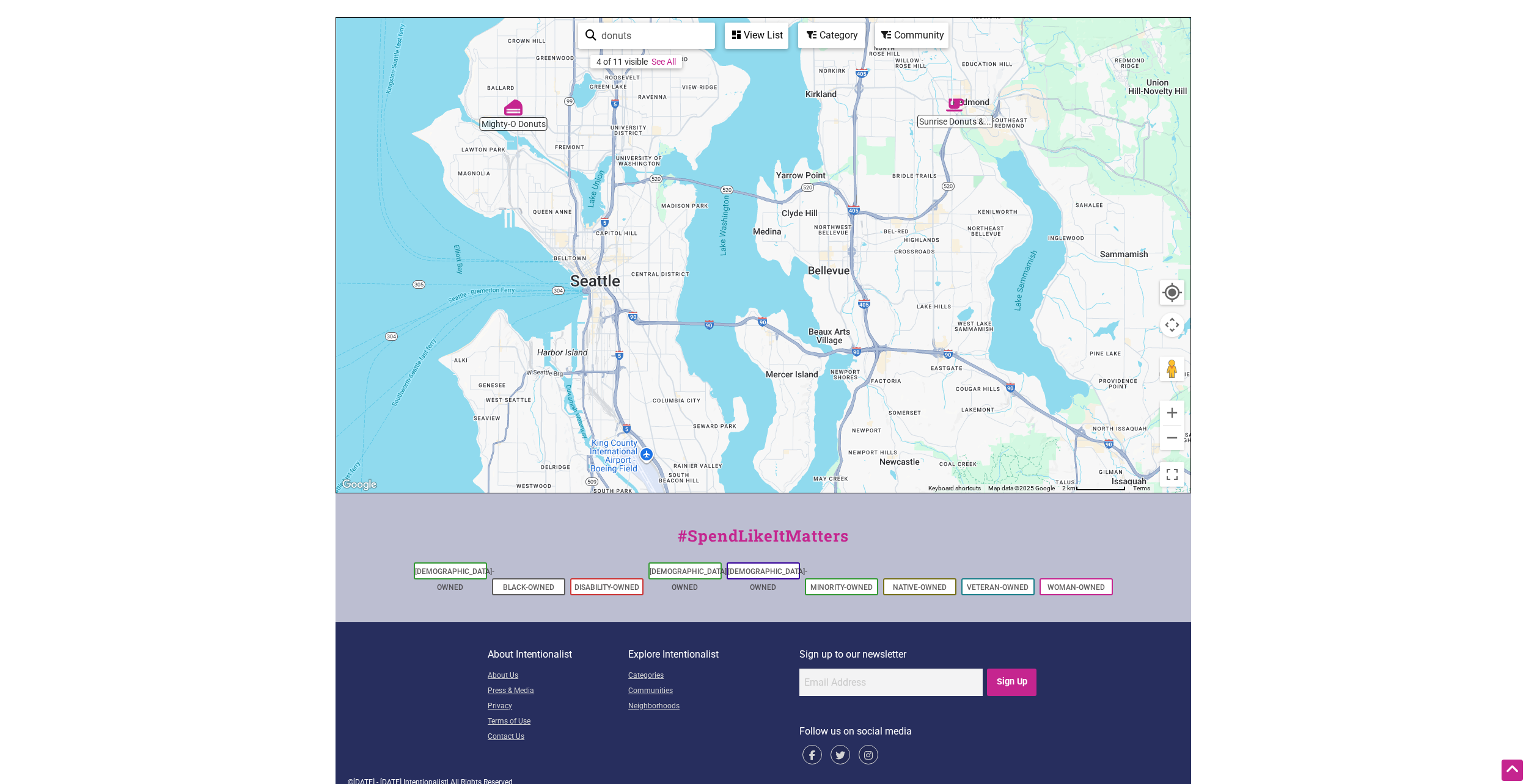
drag, startPoint x: 861, startPoint y: 381, endPoint x: 854, endPoint y: 65, distance: 316.1
click at [854, 65] on div "To navigate, press the arrow keys." at bounding box center [763, 255] width 854 height 475
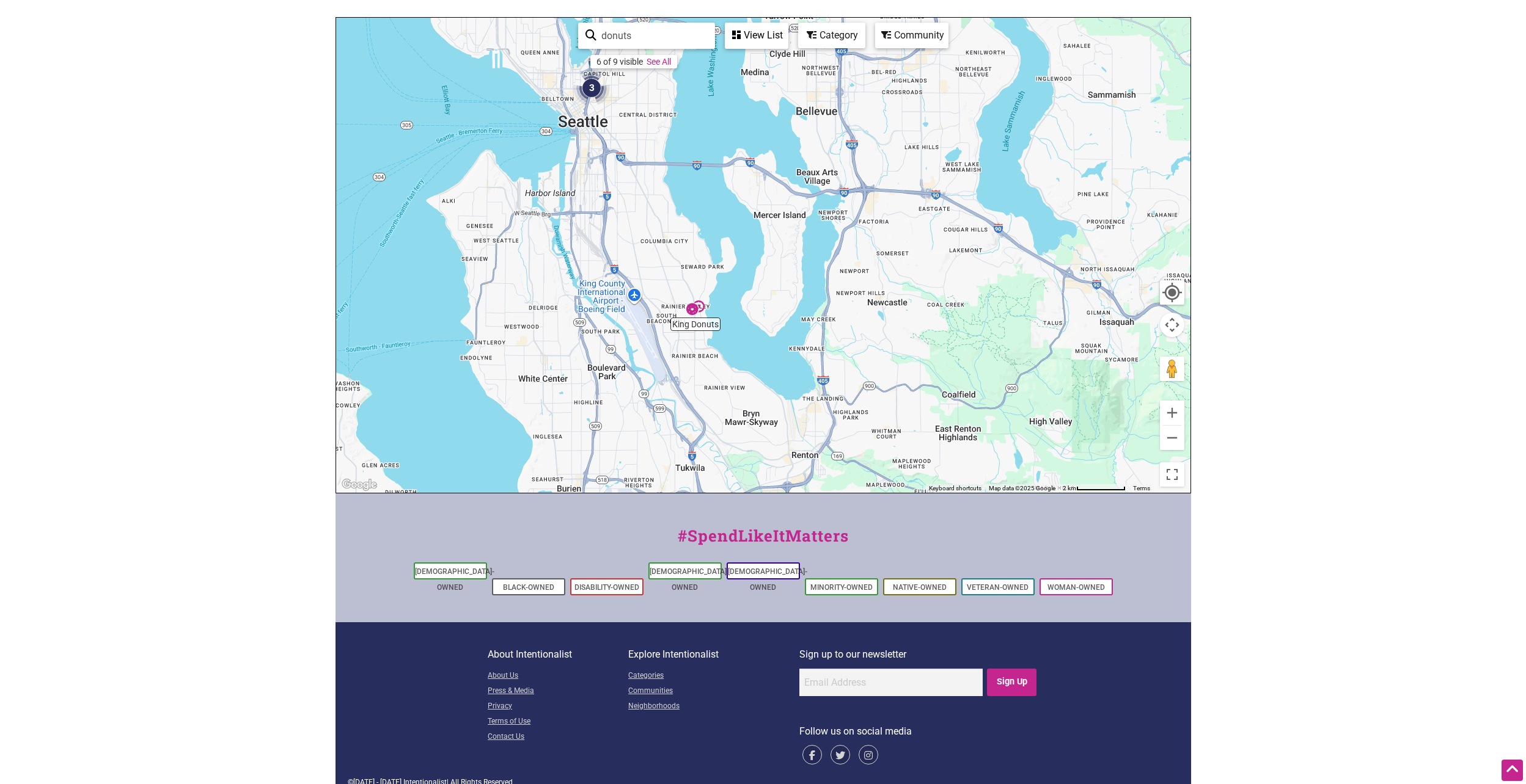
drag, startPoint x: 828, startPoint y: 239, endPoint x: 818, endPoint y: 137, distance: 102.5
click at [818, 137] on div "To navigate, press the arrow keys." at bounding box center [763, 255] width 854 height 475
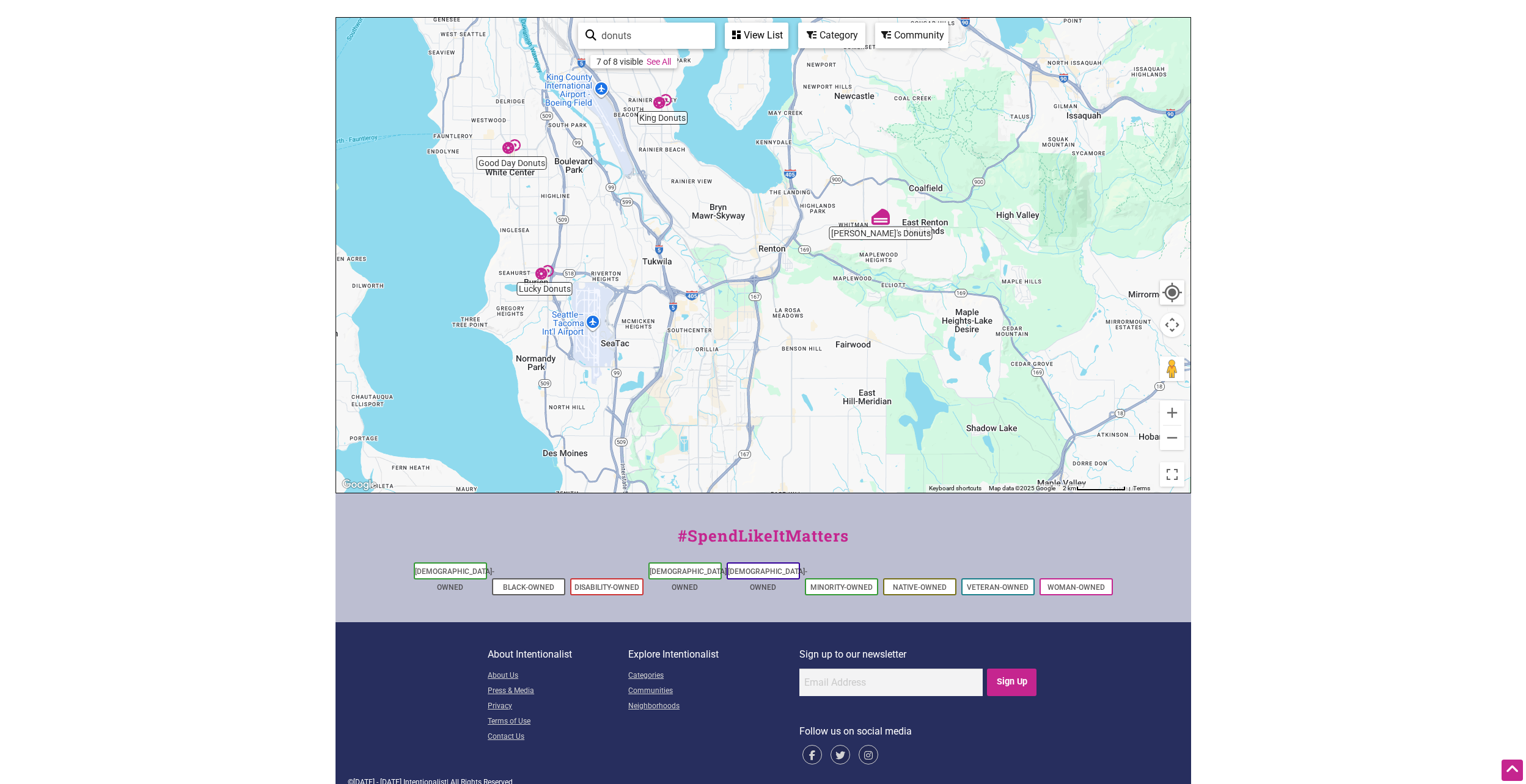
drag, startPoint x: 862, startPoint y: 363, endPoint x: 829, endPoint y: 155, distance: 210.6
click at [829, 155] on div "To navigate, press the arrow keys." at bounding box center [763, 255] width 854 height 475
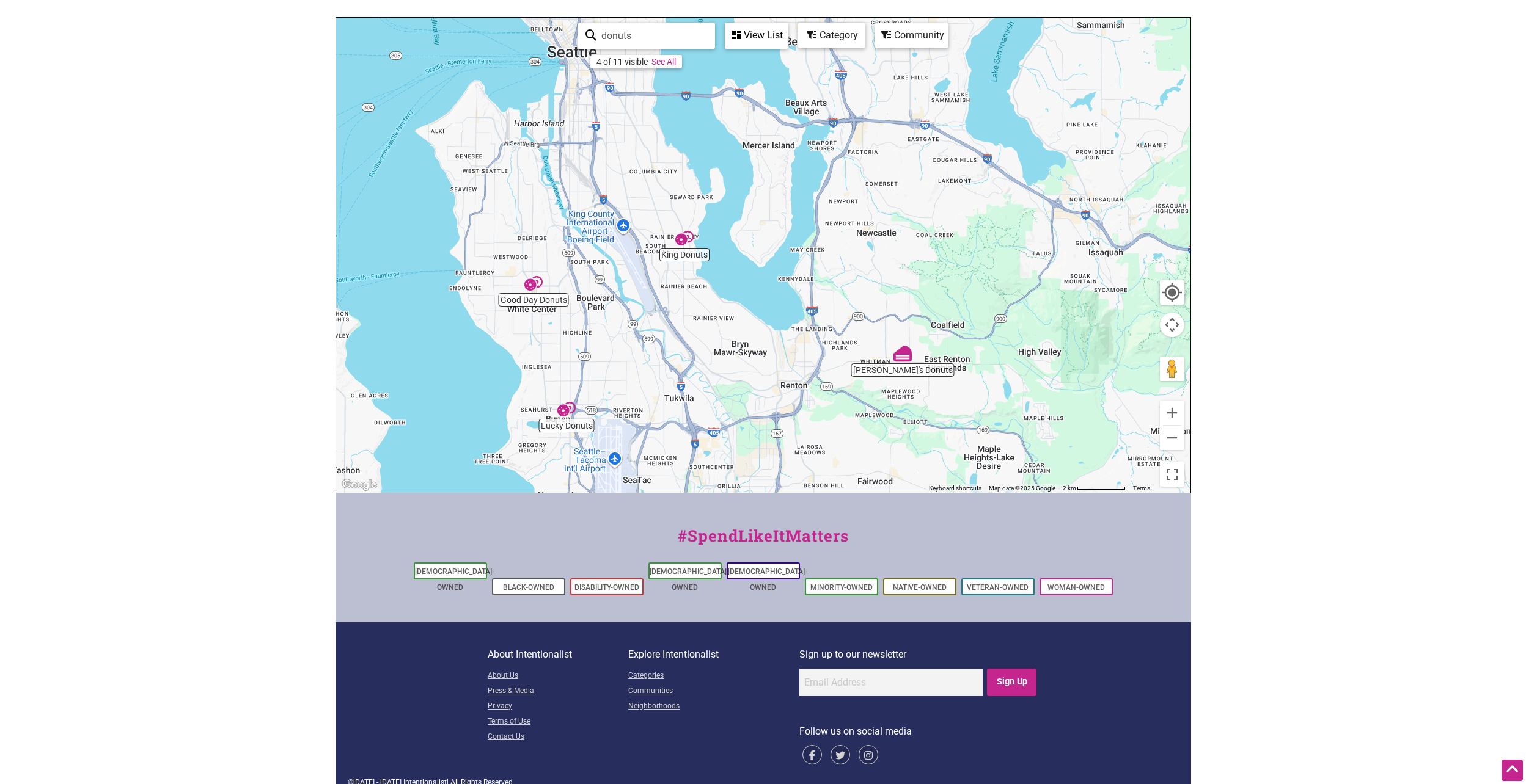
drag, startPoint x: 693, startPoint y: 181, endPoint x: 716, endPoint y: 325, distance: 145.8
click at [716, 325] on div "To navigate, press the arrow keys." at bounding box center [763, 255] width 854 height 475
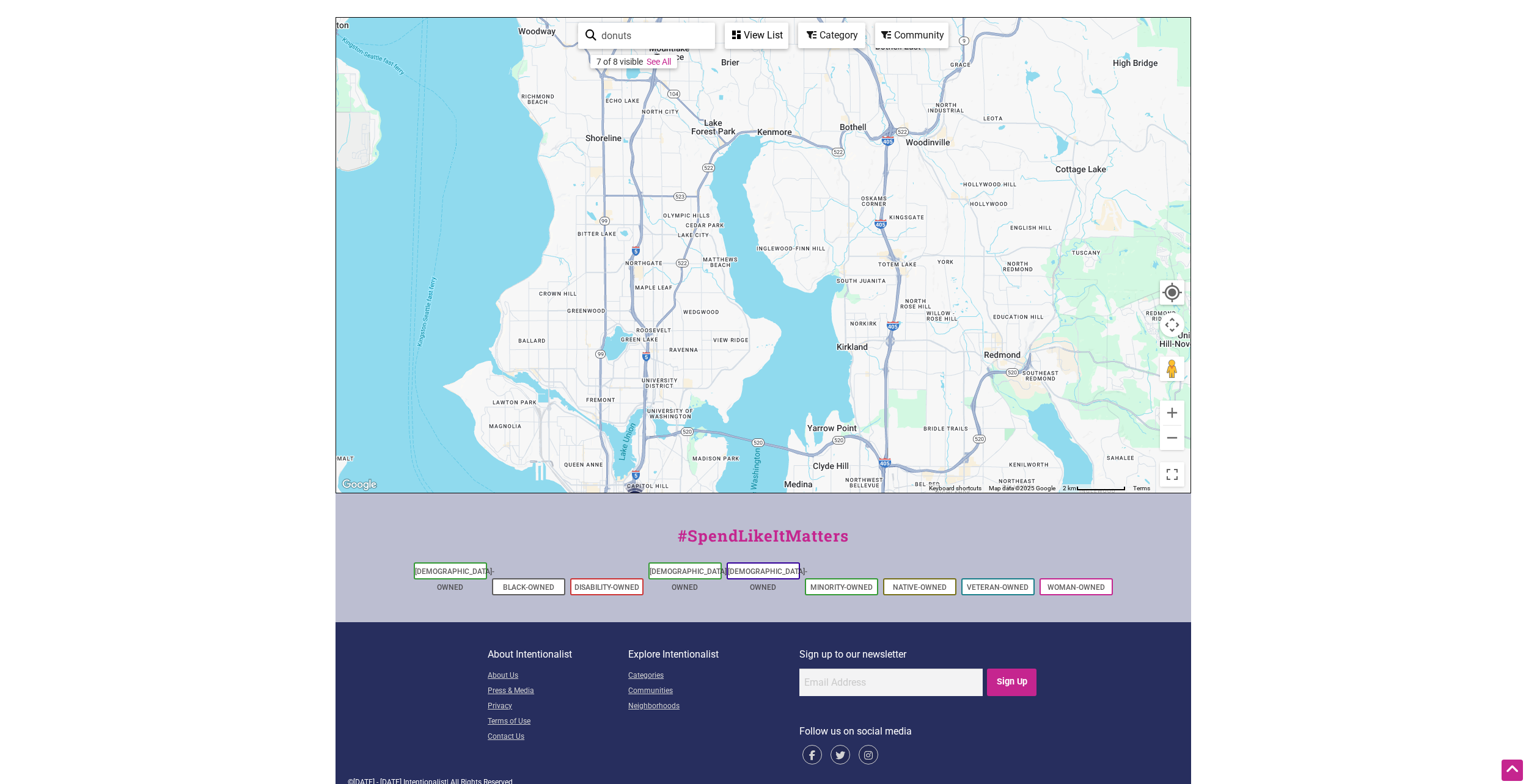
drag, startPoint x: 772, startPoint y: 89, endPoint x: 833, endPoint y: 581, distance: 495.8
click at [831, 584] on div "Intentionalist Spend like it matters 0 Add a Business Map Blog Store Offers Int…" at bounding box center [763, 326] width 855 height 948
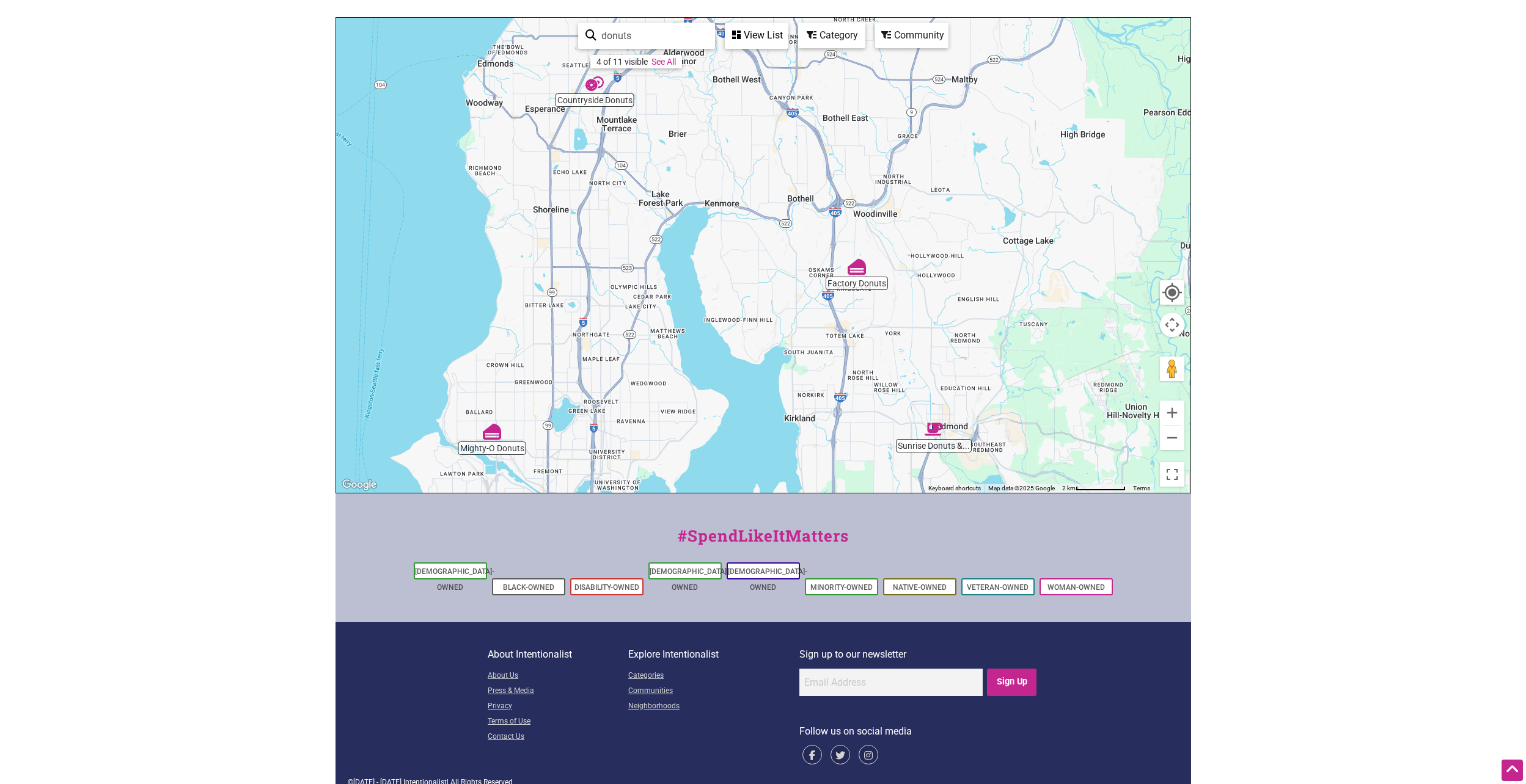
drag, startPoint x: 795, startPoint y: 209, endPoint x: 735, endPoint y: 273, distance: 87.7
click at [735, 273] on div "To navigate, press the arrow keys." at bounding box center [763, 255] width 854 height 475
